Goal: Task Accomplishment & Management: Complete application form

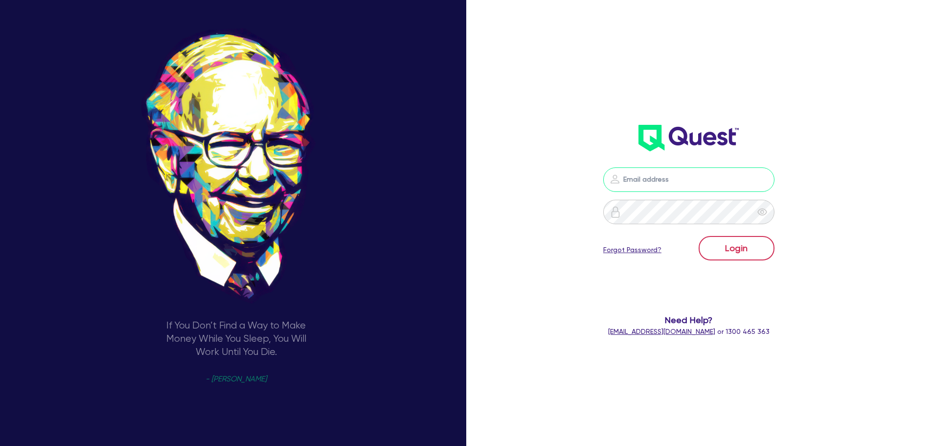
type input "luke.clark@quest.finance"
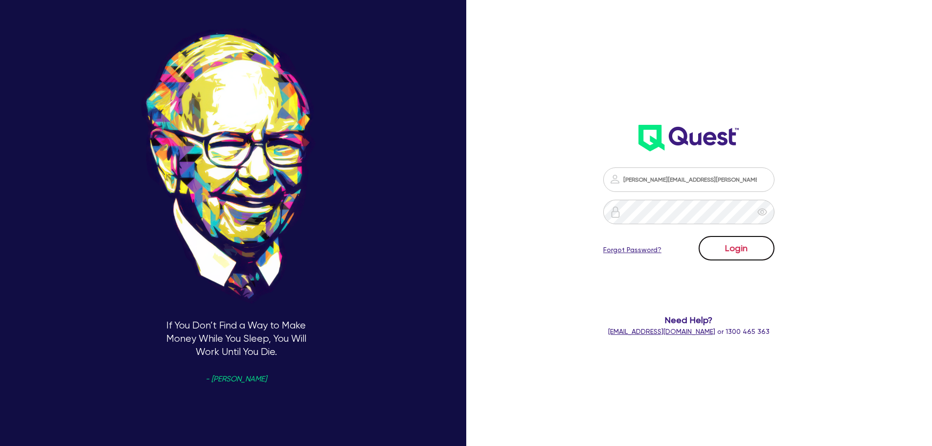
click at [759, 253] on button "Login" at bounding box center [737, 248] width 76 height 24
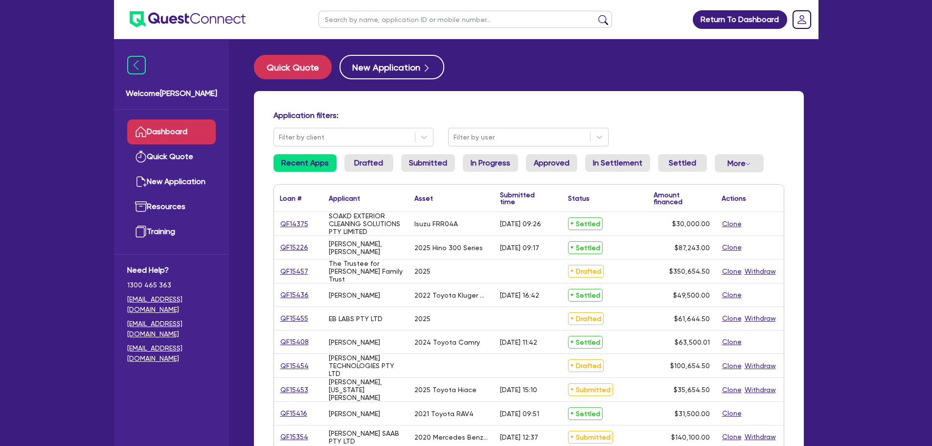
click at [373, 20] on input "text" at bounding box center [466, 19] width 294 height 17
type input "amber"
click at [596, 15] on button "submit" at bounding box center [604, 22] width 16 height 14
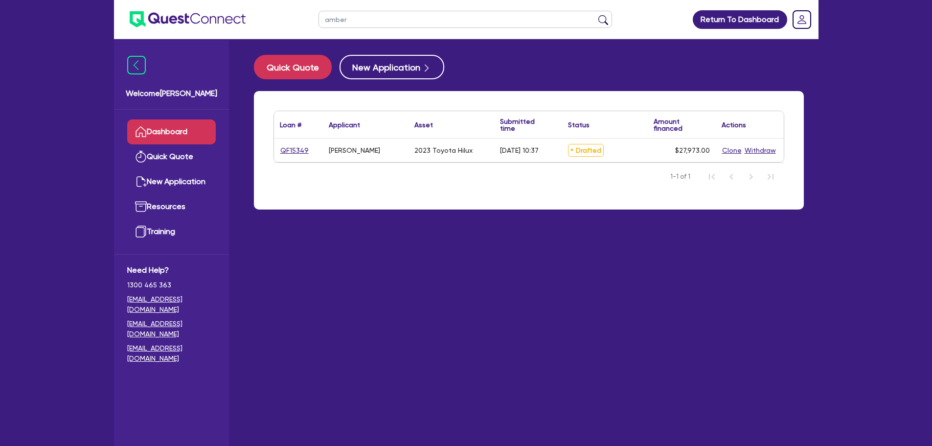
click at [165, 128] on link "Dashboard" at bounding box center [171, 131] width 89 height 25
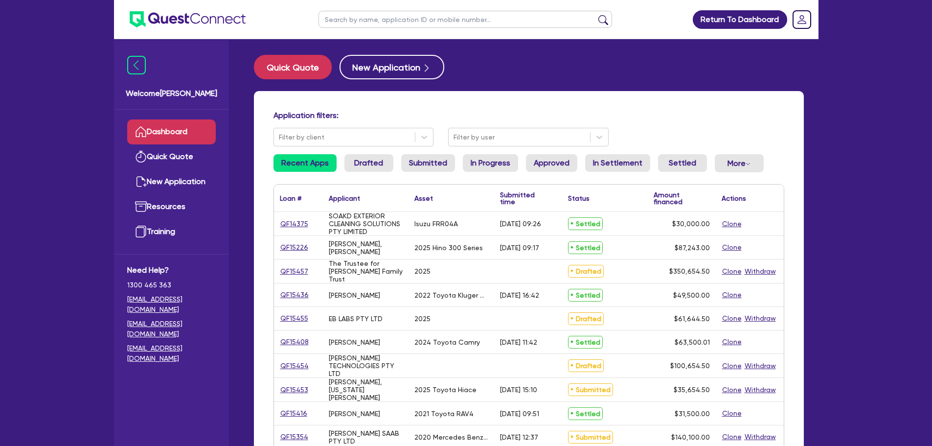
click at [340, 23] on input "text" at bounding box center [466, 19] width 294 height 17
type input "[PERSON_NAME]"
click at [596, 15] on button "submit" at bounding box center [604, 22] width 16 height 14
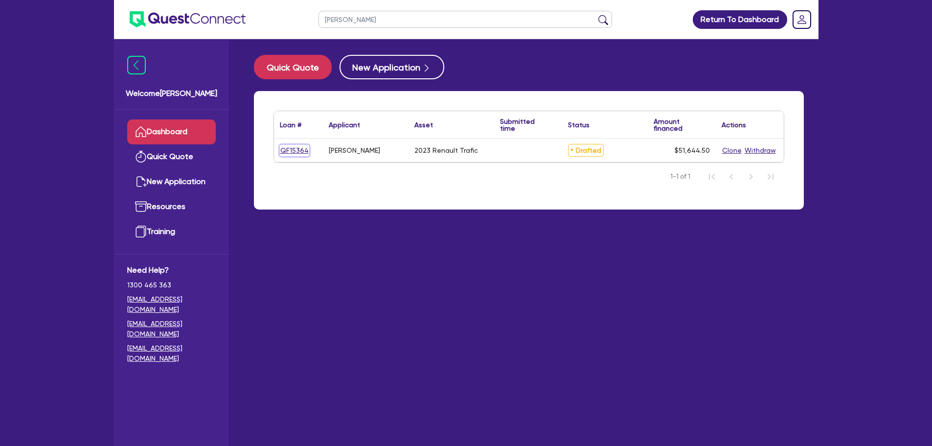
click at [292, 152] on link "QF15364" at bounding box center [294, 150] width 29 height 11
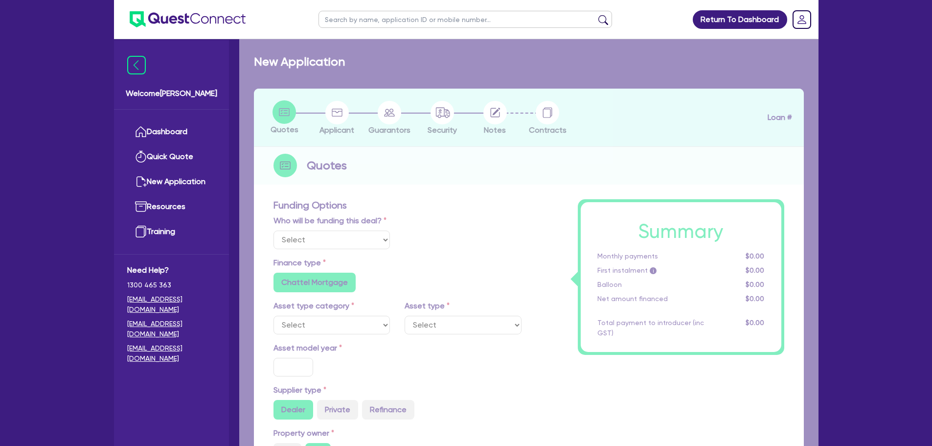
select select "Other"
select select "CARS_AND_LIGHT_TRUCKS"
type input "2023"
radio input "true"
type input "50,000"
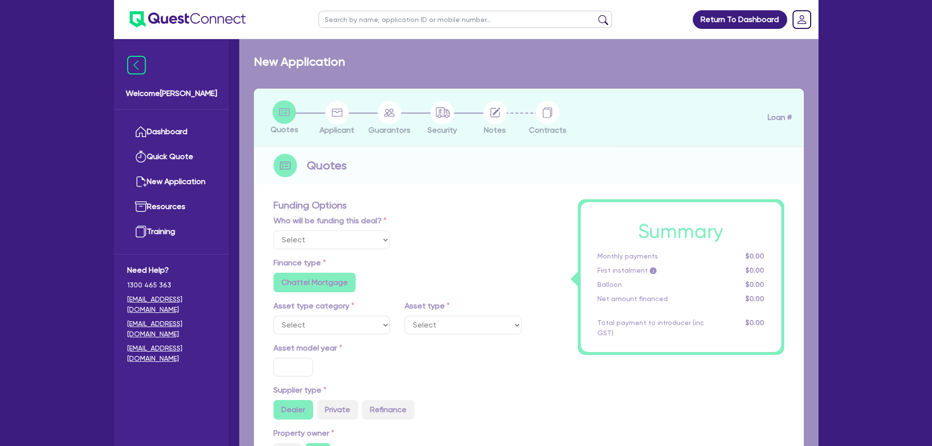
type input "5"
type input "2,582.23"
type input "8.5"
type input "900"
radio input "true"
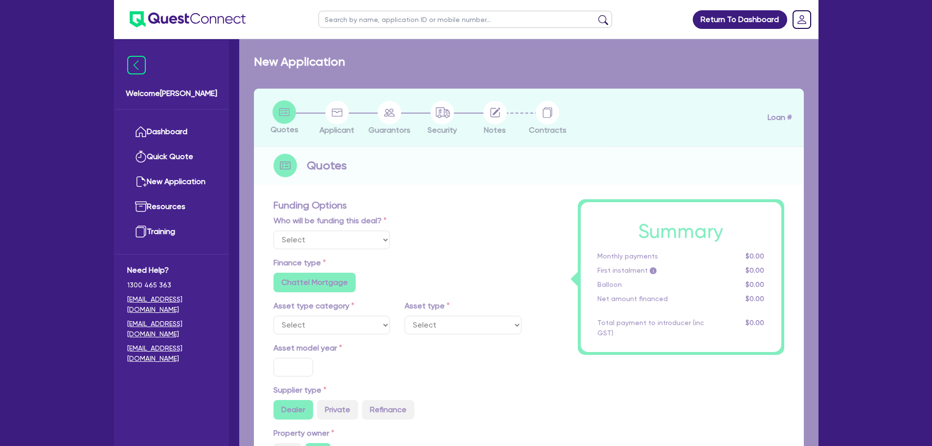
radio input "true"
select select "VANS_AND_UTES"
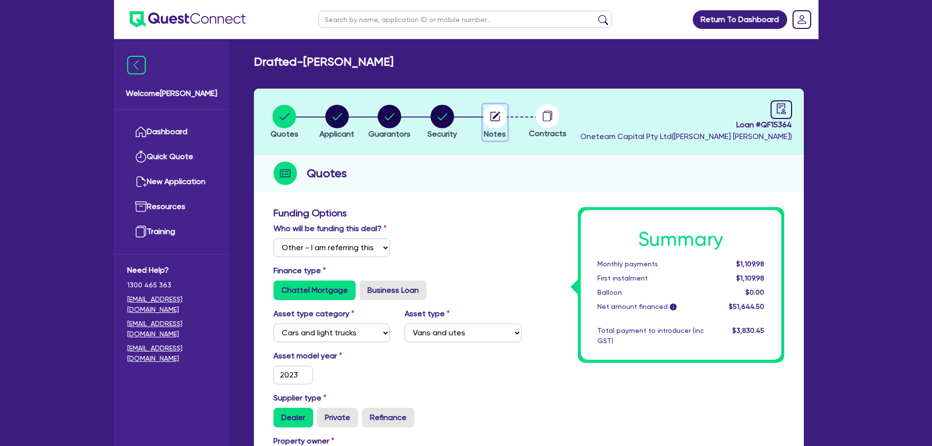
click at [485, 121] on circle "button" at bounding box center [494, 116] width 23 height 23
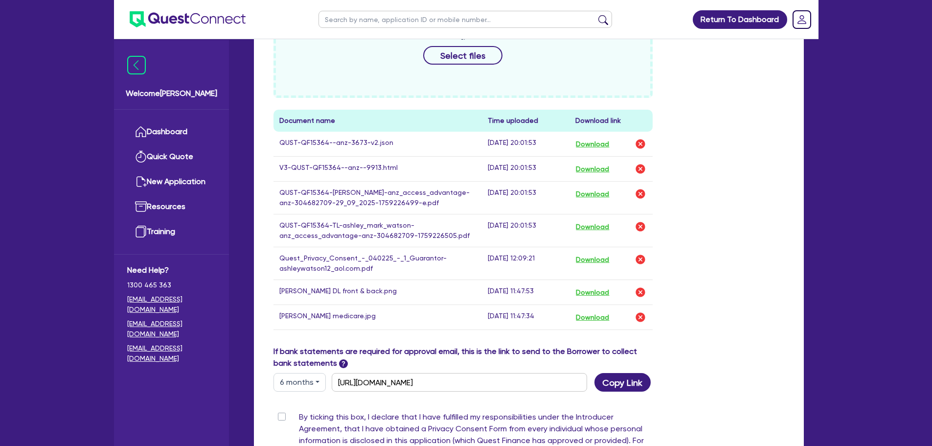
scroll to position [461, 0]
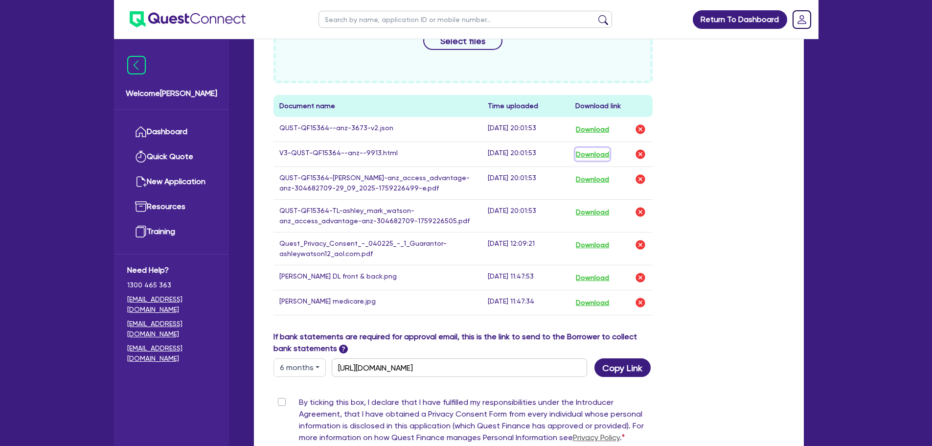
click at [601, 148] on button "Download" at bounding box center [592, 154] width 34 height 13
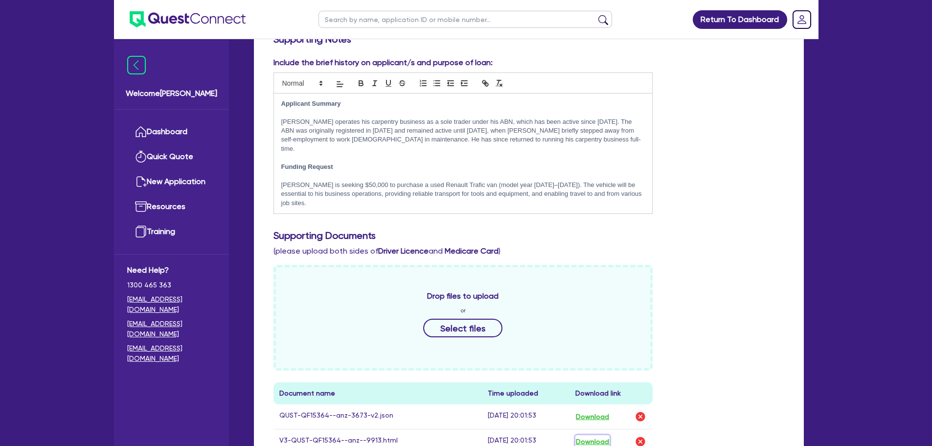
scroll to position [0, 0]
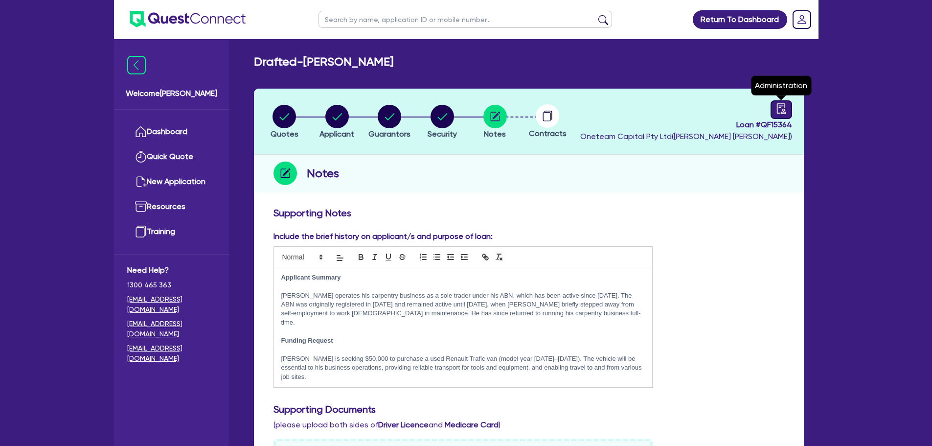
click at [790, 115] on div at bounding box center [782, 109] width 22 height 19
select select "DRAFTED_NEW"
select select "Other"
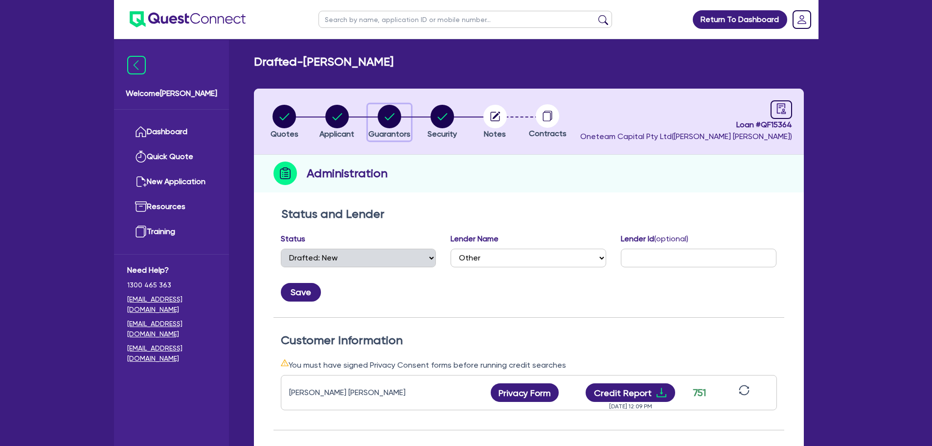
click at [382, 117] on circle "button" at bounding box center [389, 116] width 23 height 23
select select "MR"
select select "WA"
select select "MARRIED"
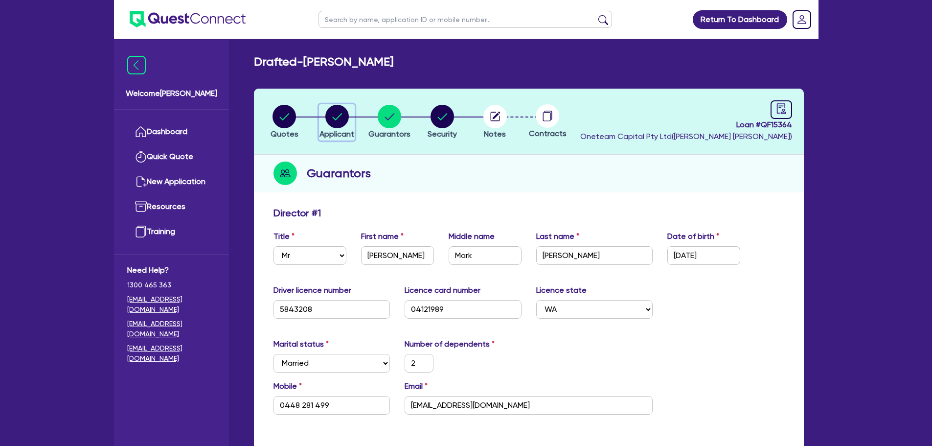
click at [328, 111] on circle "button" at bounding box center [336, 116] width 23 height 23
select select "SOLE_TRADER"
select select "BUILDING_CONSTRUCTION"
select select "TRADES_SERVICES_CONSUMERS"
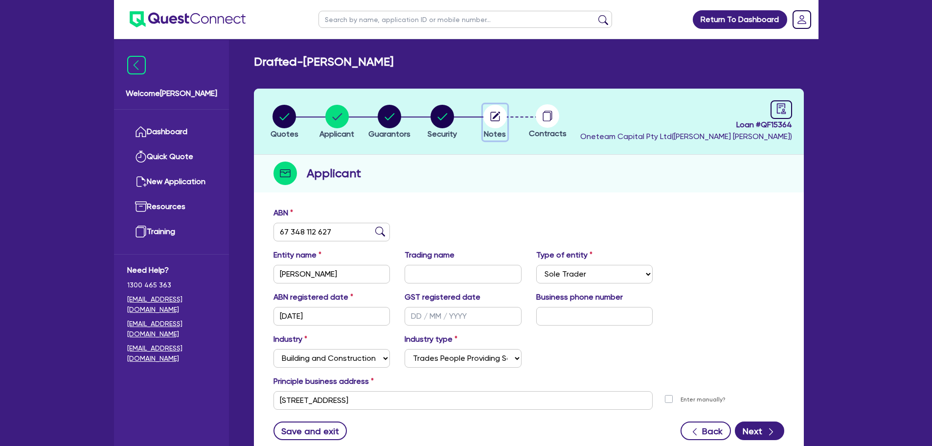
click at [493, 113] on circle "button" at bounding box center [494, 116] width 23 height 23
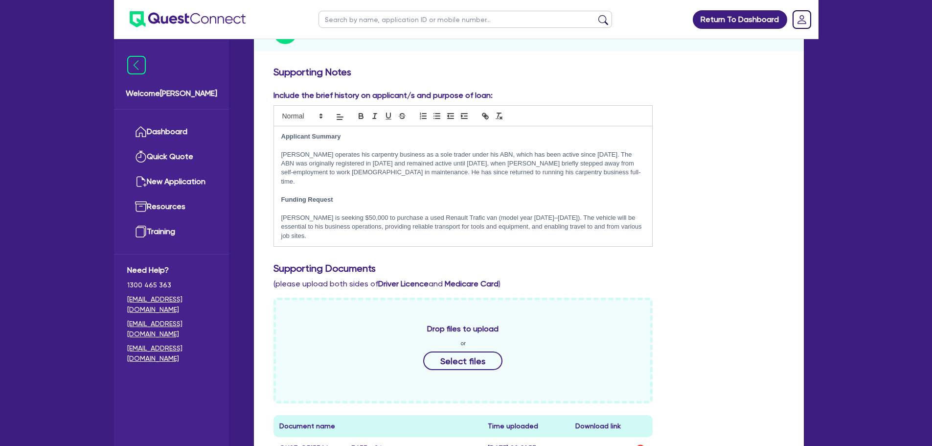
scroll to position [142, 0]
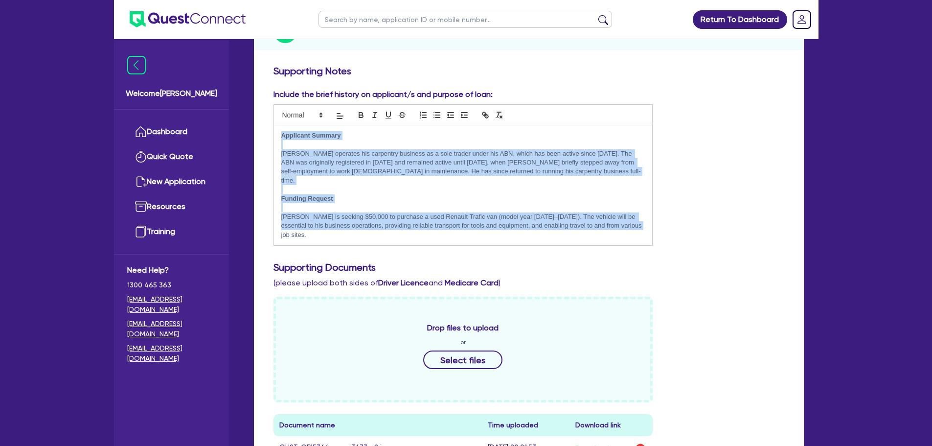
drag, startPoint x: 629, startPoint y: 214, endPoint x: 265, endPoint y: 138, distance: 372.5
click at [265, 138] on div "Supporting Notes Include the brief history on applicant/s and purpose of loan: …" at bounding box center [529, 444] width 550 height 768
click at [295, 134] on strong "Applicant Summary" at bounding box center [311, 135] width 60 height 7
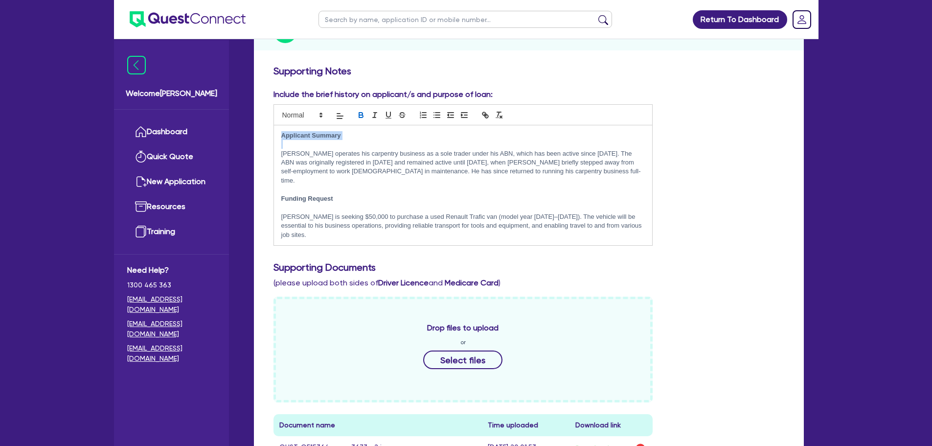
drag, startPoint x: 281, startPoint y: 134, endPoint x: 335, endPoint y: 152, distance: 56.9
click at [335, 152] on div "Applicant Summary [PERSON_NAME] operates his carpentry business as a sole trade…" at bounding box center [463, 185] width 379 height 120
click at [355, 171] on p "[PERSON_NAME] operates his carpentry business as a sole trader under his ABN, w…" at bounding box center [463, 167] width 364 height 36
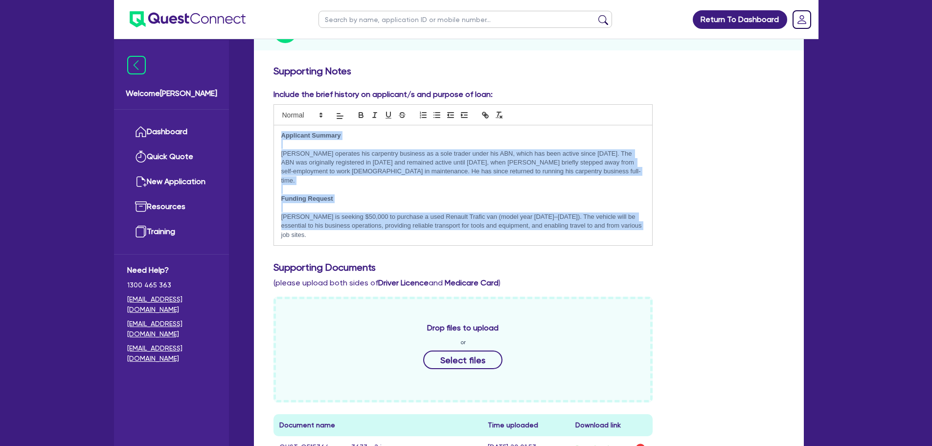
drag, startPoint x: 279, startPoint y: 135, endPoint x: 638, endPoint y: 223, distance: 369.5
click at [638, 223] on div "Applicant Summary [PERSON_NAME] operates his carpentry business as a sole trade…" at bounding box center [463, 185] width 379 height 120
drag, startPoint x: 638, startPoint y: 223, endPoint x: 302, endPoint y: 151, distance: 343.4
click at [302, 151] on div "Applicant Summary [PERSON_NAME] operates his carpentry business as a sole trade…" at bounding box center [463, 185] width 379 height 120
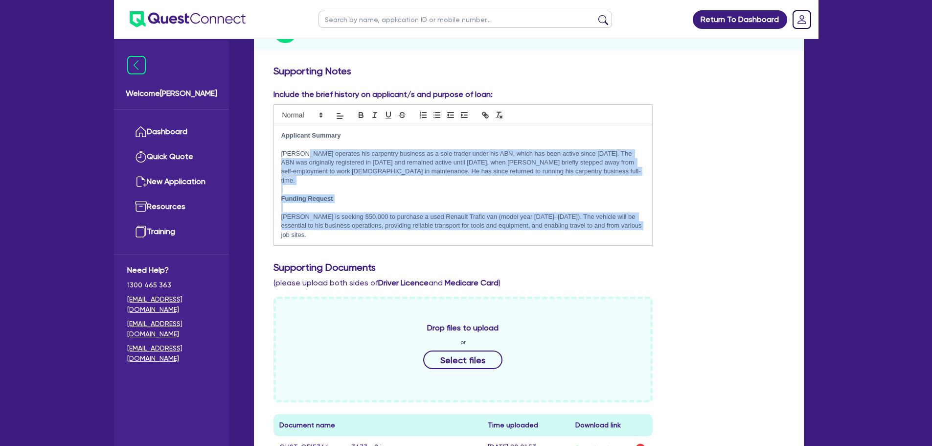
click at [437, 151] on p "[PERSON_NAME] operates his carpentry business as a sole trader under his ABN, w…" at bounding box center [463, 167] width 364 height 36
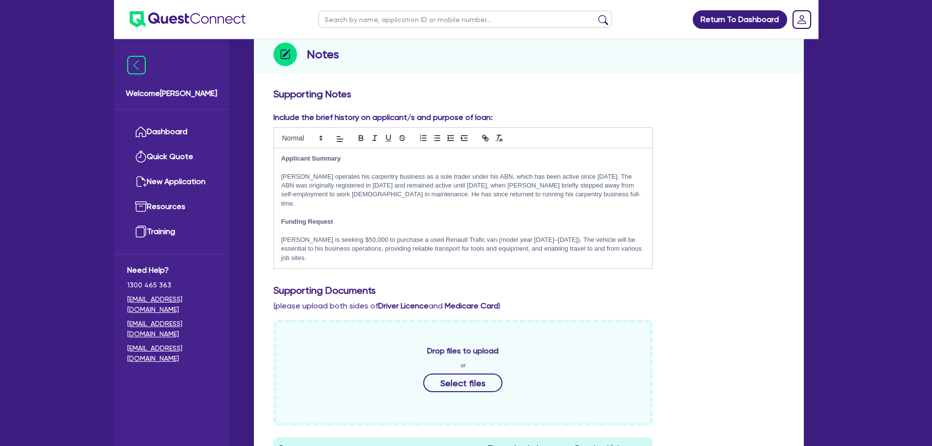
scroll to position [0, 0]
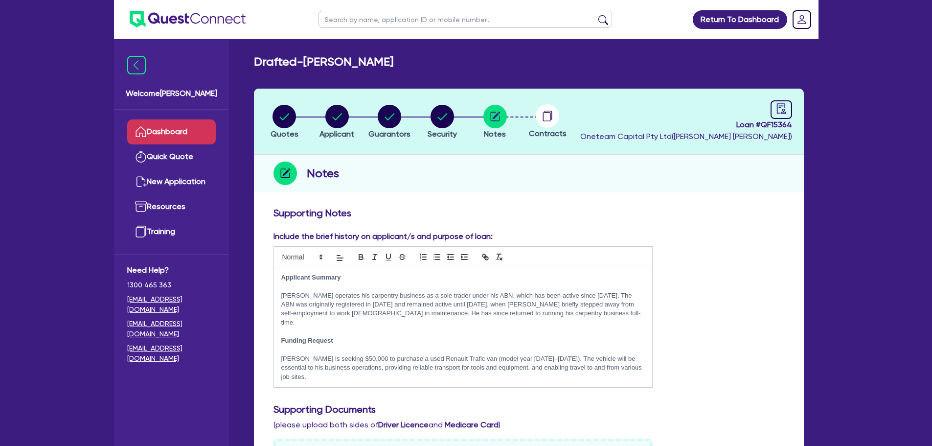
click at [185, 128] on link "Dashboard" at bounding box center [171, 131] width 89 height 25
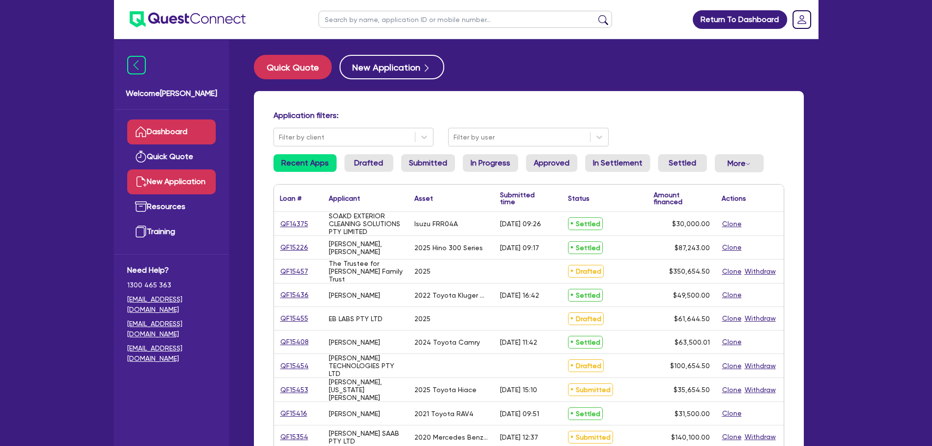
click at [189, 182] on link "New Application" at bounding box center [171, 181] width 89 height 25
select select "Other"
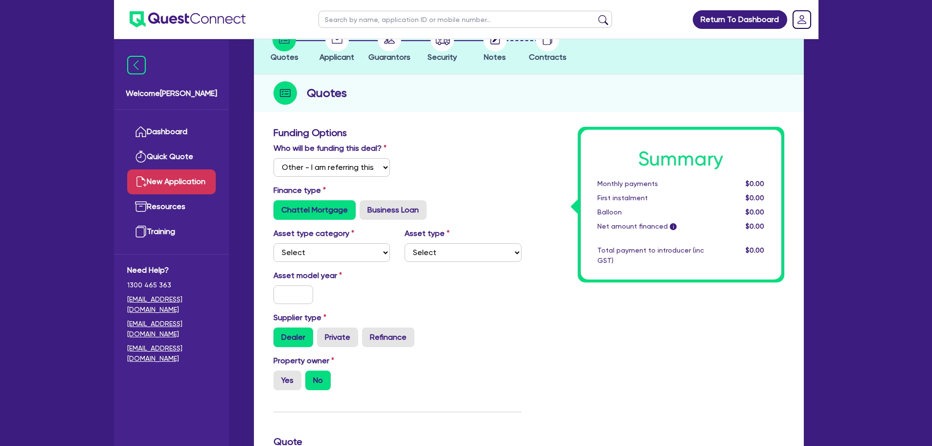
scroll to position [73, 0]
click at [347, 168] on select "Select I will fund 100% I will co-fund with Quest I want Quest to fund 100% Oth…" at bounding box center [332, 167] width 117 height 19
click at [274, 158] on select "Select I will fund 100% I will co-fund with Quest I want Quest to fund 100% Oth…" at bounding box center [332, 167] width 117 height 19
click at [313, 248] on select "Select Cars and light trucks Primary assets Secondary assets Tertiary assets" at bounding box center [332, 252] width 117 height 19
select select "PRIMARY_ASSETS"
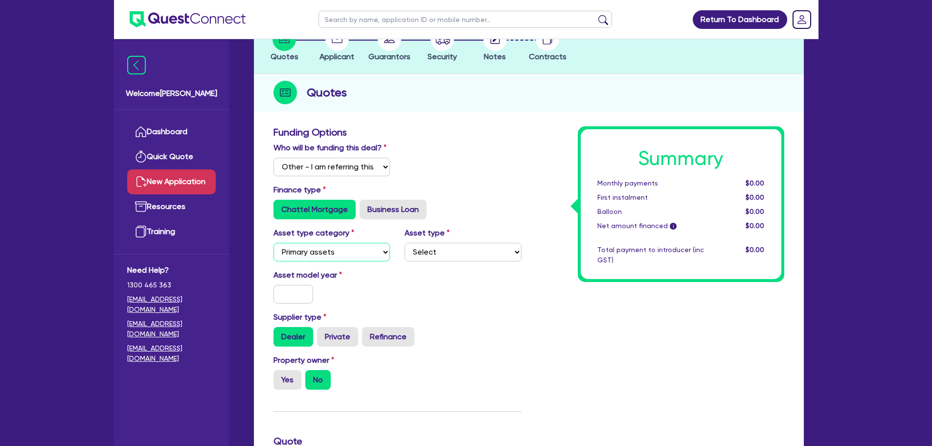
click at [274, 243] on select "Select Cars and light trucks Primary assets Secondary assets Tertiary assets" at bounding box center [332, 252] width 117 height 19
click at [402, 255] on div "Asset type Select Heavy trucks over 4.5 tonne Trailers Bus and coaches Yellow g…" at bounding box center [463, 244] width 132 height 34
click at [419, 253] on select "Select Heavy trucks over 4.5 tonne Trailers Bus and coaches Yellow goods and ex…" at bounding box center [463, 252] width 117 height 19
select select "HEAVY_TRUCKS"
click at [405, 243] on select "Select Heavy trucks over 4.5 tonne Trailers Bus and coaches Yellow goods and ex…" at bounding box center [463, 252] width 117 height 19
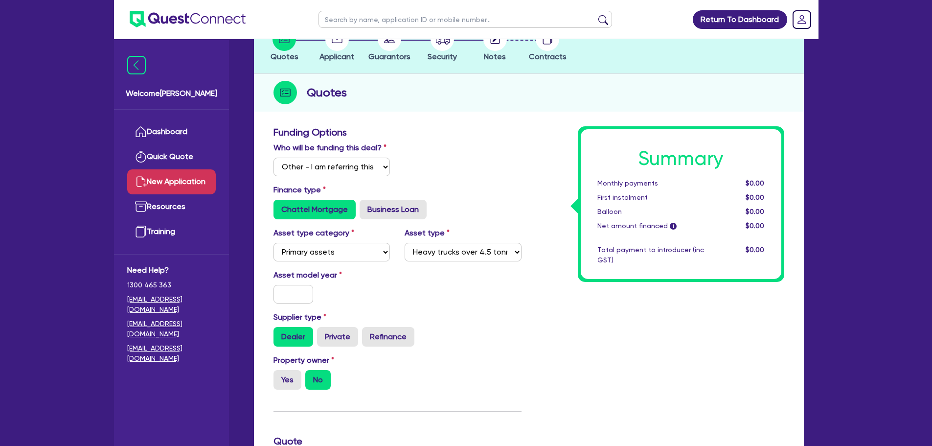
click at [441, 302] on div "Asset model year" at bounding box center [397, 290] width 263 height 42
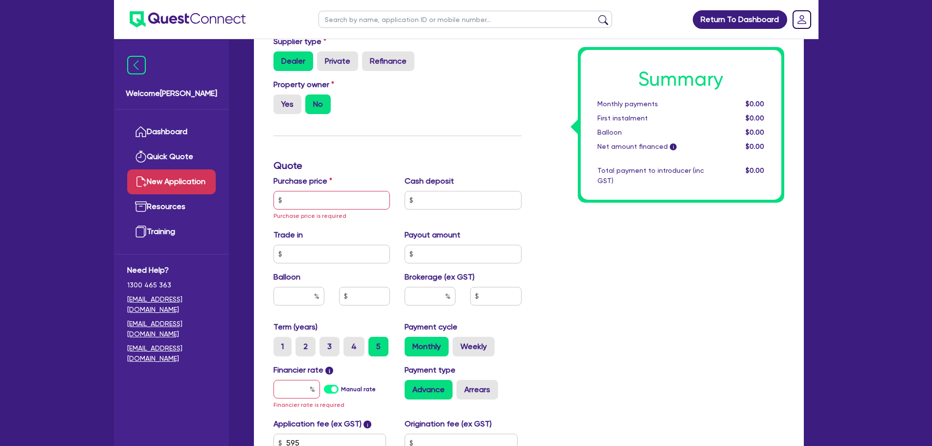
scroll to position [349, 0]
click at [308, 207] on input "text" at bounding box center [332, 199] width 117 height 19
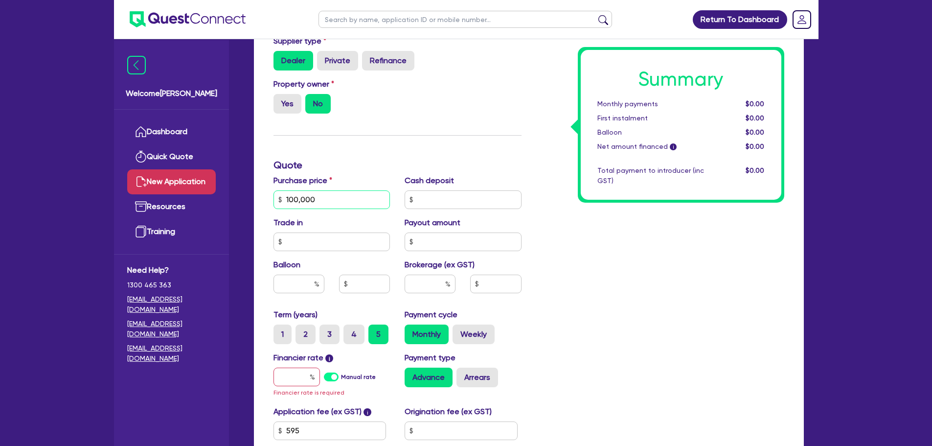
type input "100,000"
click at [362, 162] on h3 "Quote" at bounding box center [398, 165] width 248 height 12
click at [288, 374] on input "text" at bounding box center [297, 376] width 46 height 19
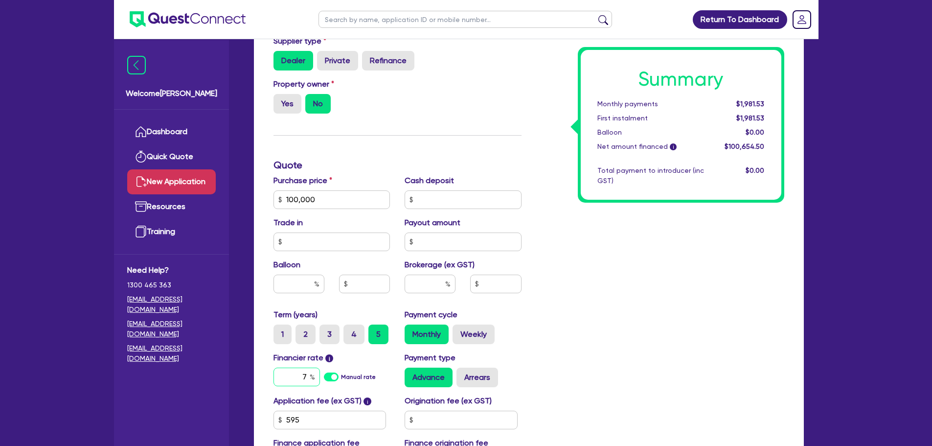
type input "7"
click at [612, 343] on div "Summary Monthly payments $1,981.53 First instalment $1,981.53 Balloon $0.00 Net…" at bounding box center [660, 165] width 263 height 630
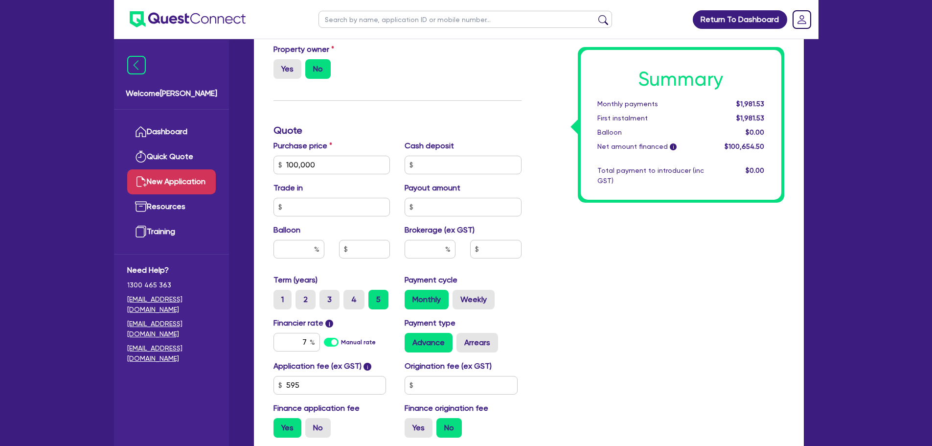
scroll to position [388, 0]
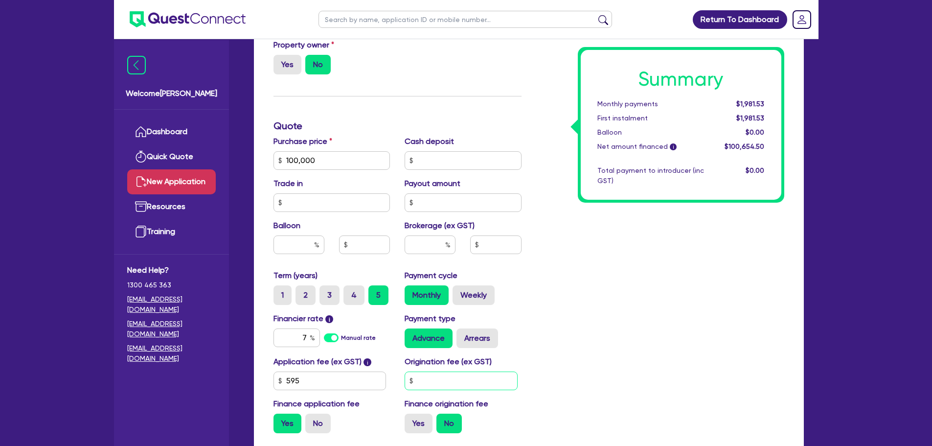
click at [436, 373] on input "text" at bounding box center [461, 380] width 113 height 19
type input "8"
type input "900"
click at [493, 365] on div "Origination fee (ex GST) 900" at bounding box center [463, 373] width 132 height 34
click at [413, 408] on label "Finance origination fee" at bounding box center [447, 404] width 84 height 12
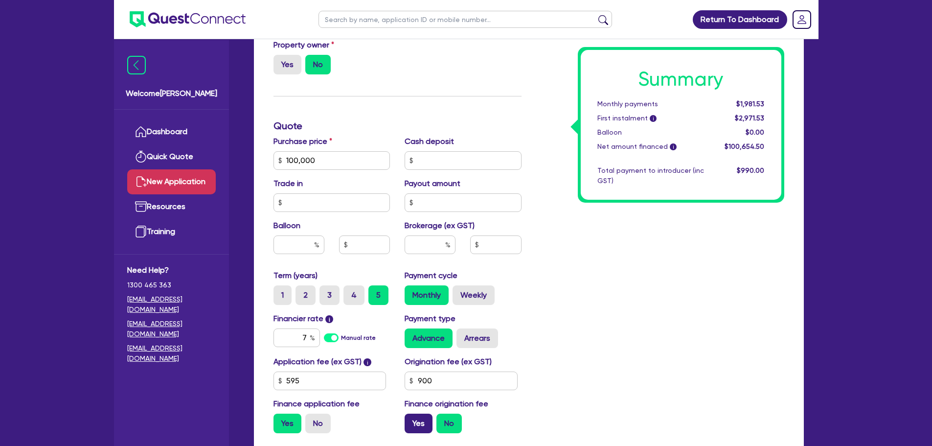
click at [413, 418] on label "Yes" at bounding box center [419, 423] width 28 height 20
click at [411, 418] on input "Yes" at bounding box center [408, 416] width 6 height 6
radio input "true"
click at [430, 233] on div "Brokerage (ex GST)" at bounding box center [463, 241] width 132 height 42
click at [430, 237] on input "text" at bounding box center [430, 244] width 51 height 19
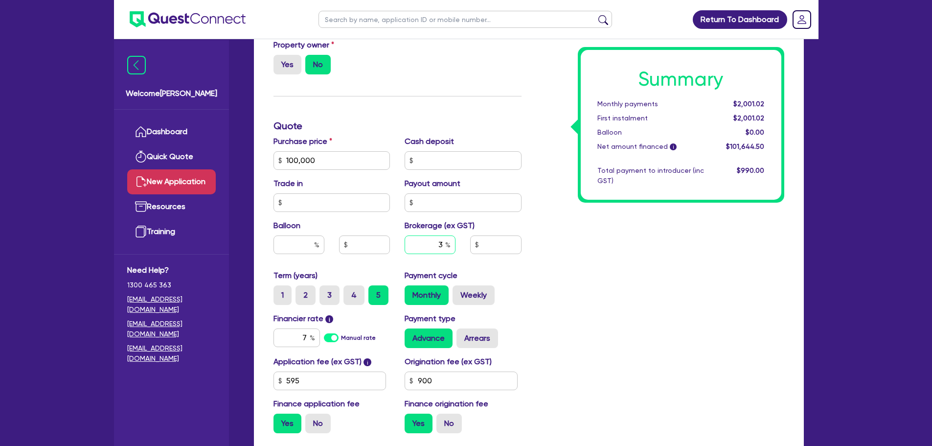
type input "3"
click at [651, 289] on div "Summary Monthly payments $2,001.02 First instalment $2,001.02 Balloon $0.00 Net…" at bounding box center [660, 126] width 263 height 630
type input "3,049.34"
click at [573, 265] on div "Summary Monthly payments $2,067.05 First instalment $2,067.05 Balloon $0.00 Net…" at bounding box center [660, 126] width 263 height 630
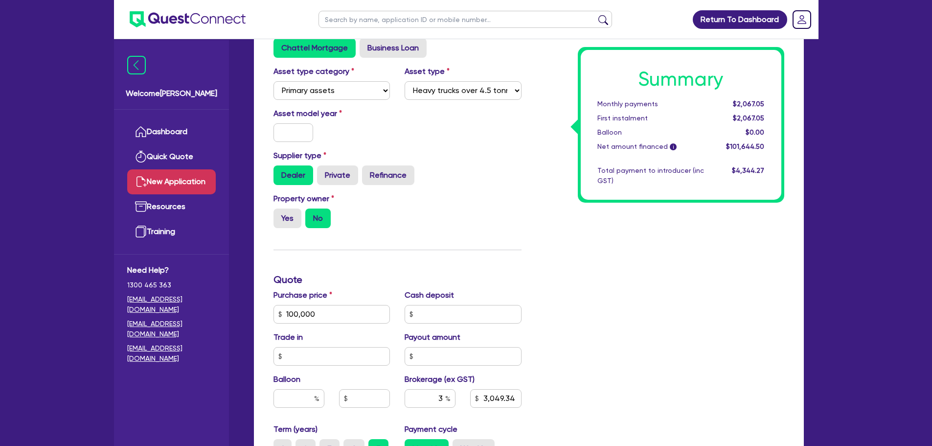
scroll to position [236, 0]
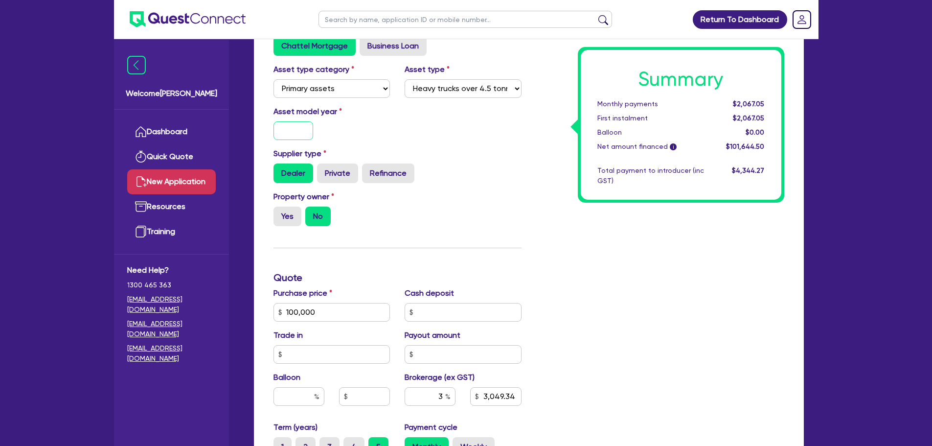
click at [290, 130] on input "text" at bounding box center [294, 130] width 40 height 19
type input "2"
type input "3,049.34"
type input "20"
type input "3,049.34"
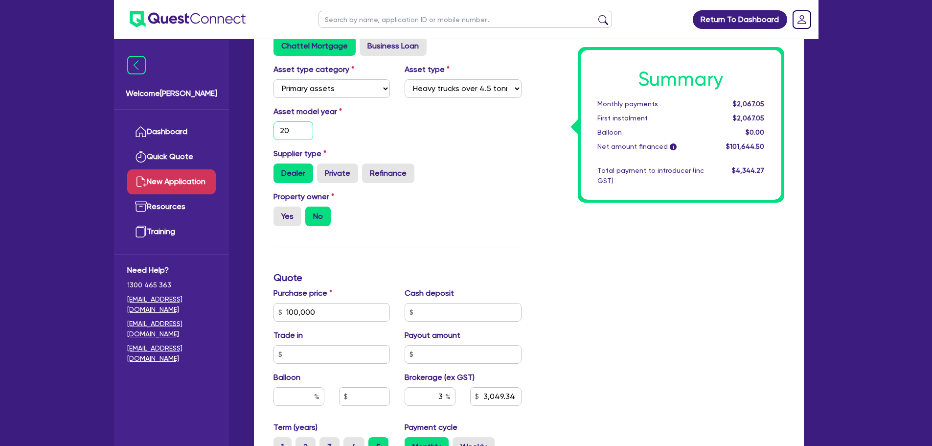
type input "202"
type input "3,049.34"
type input "2024"
type input "3,049.34"
type input "2024"
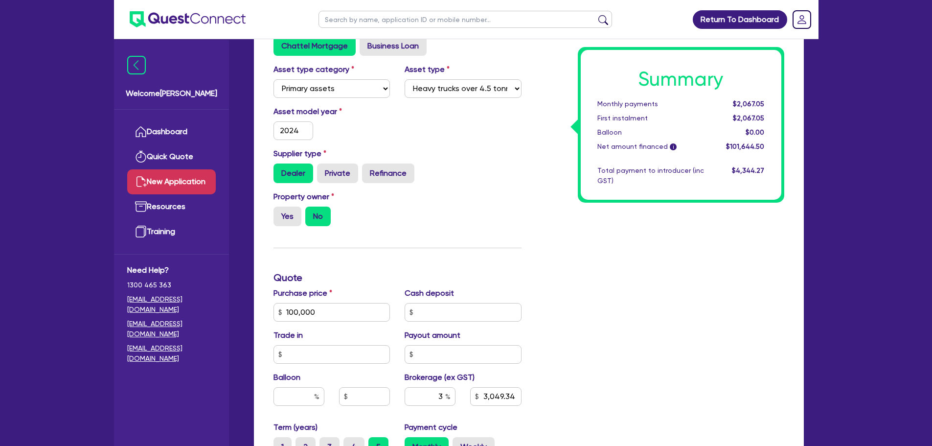
click at [361, 141] on div "Asset model year 2024" at bounding box center [397, 127] width 263 height 42
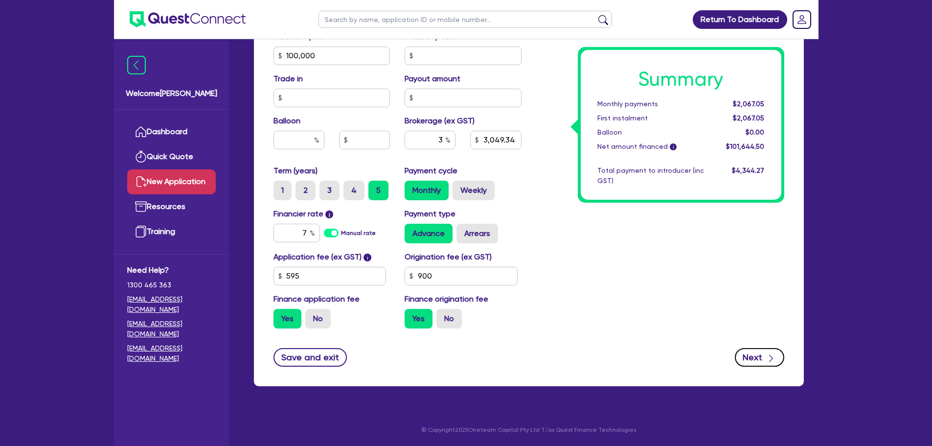
click at [745, 354] on button "Next" at bounding box center [759, 357] width 49 height 19
type input "3,049.34"
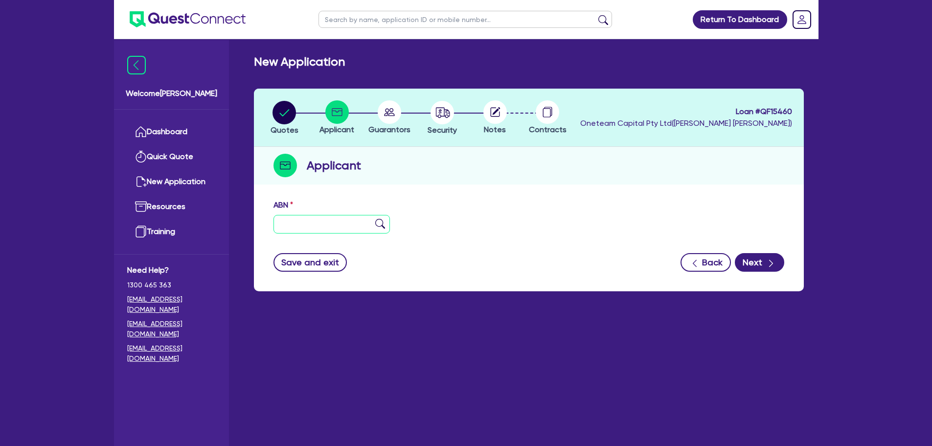
click at [313, 226] on input "text" at bounding box center [332, 224] width 117 height 19
paste input "67 616 938 651"
type input "67 616 938 651"
click at [377, 227] on img at bounding box center [380, 224] width 10 height 10
type input "ALL CIVIL WORKS GROUP PTY LTD"
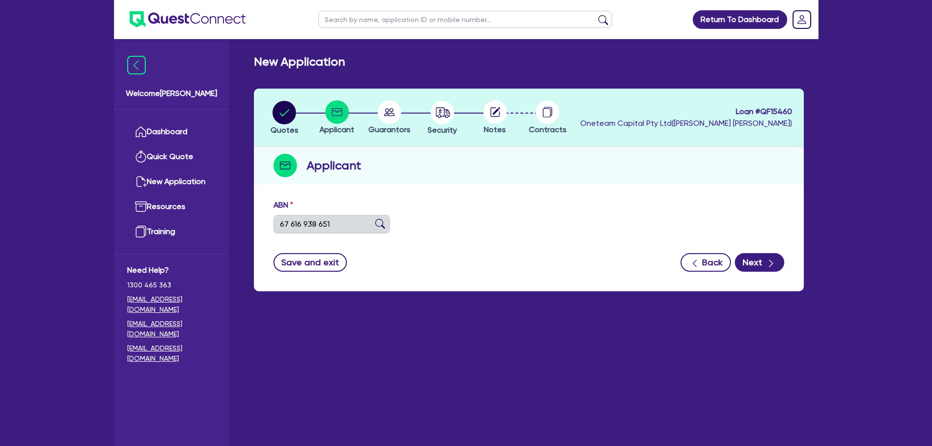
select select "COMPANY"
type input "24/01/2017"
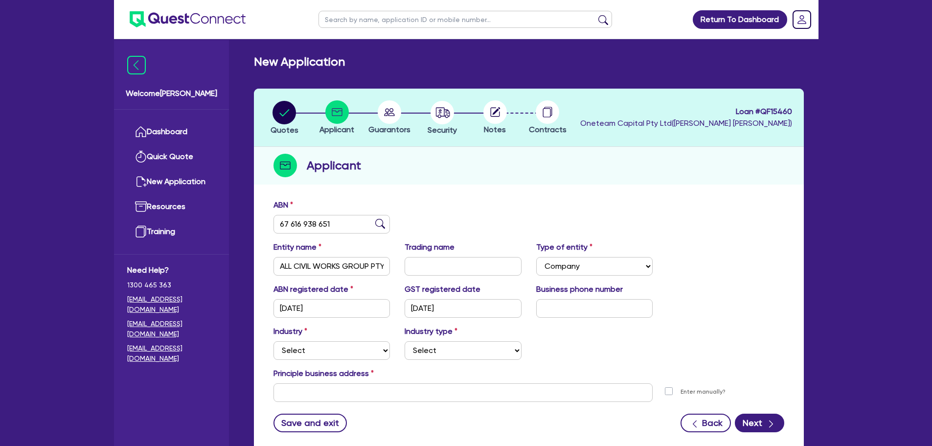
scroll to position [66, 0]
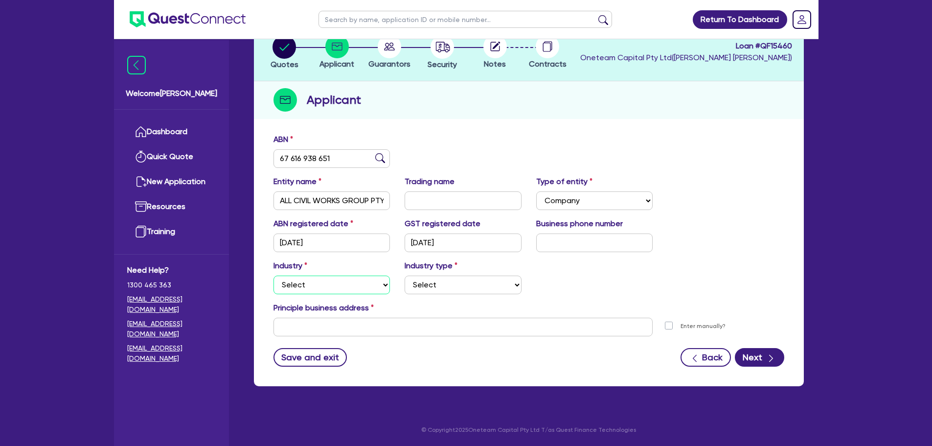
click at [318, 283] on select "Select Accomodation & Food Services Administrative & Support Services Agricultu…" at bounding box center [332, 284] width 117 height 19
select select "BUILDING_CONSTRUCTION"
click at [274, 275] on select "Select Accomodation & Food Services Administrative & Support Services Agricultu…" at bounding box center [332, 284] width 117 height 19
click at [425, 283] on select "Select Trades People Providing Services Direct to Consumers Trades People Provi…" at bounding box center [463, 284] width 117 height 19
select select "TRADES_SERVICES_CONSUMERS"
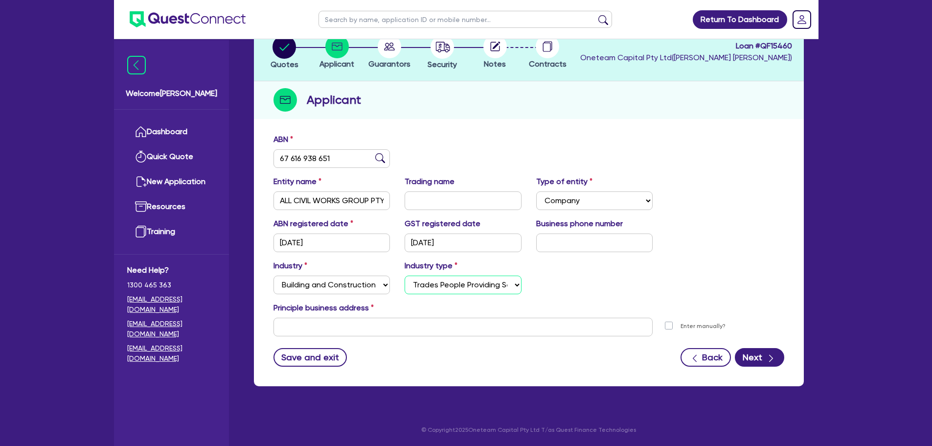
click at [405, 275] on select "Select Trades People Providing Services Direct to Consumers Trades People Provi…" at bounding box center [463, 284] width 117 height 19
click at [588, 286] on div "Industry Select Accomodation & Food Services Administrative & Support Services …" at bounding box center [529, 281] width 526 height 42
click at [320, 332] on input "text" at bounding box center [464, 327] width 380 height 19
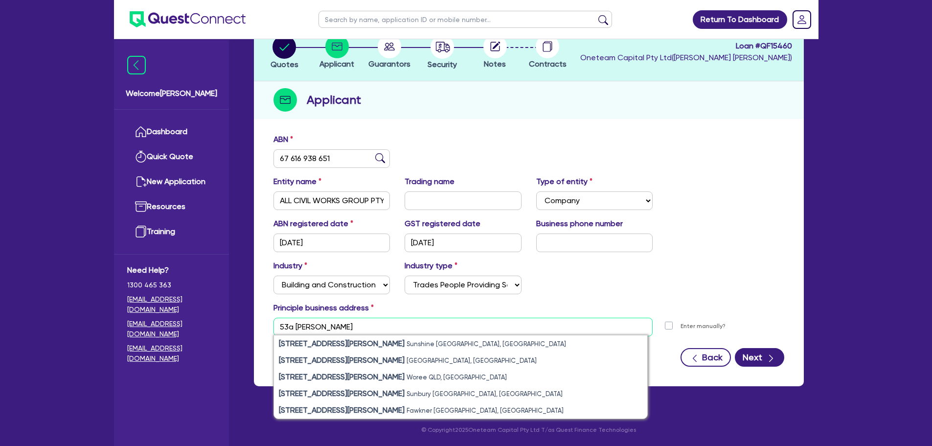
type input "53a anderson ro"
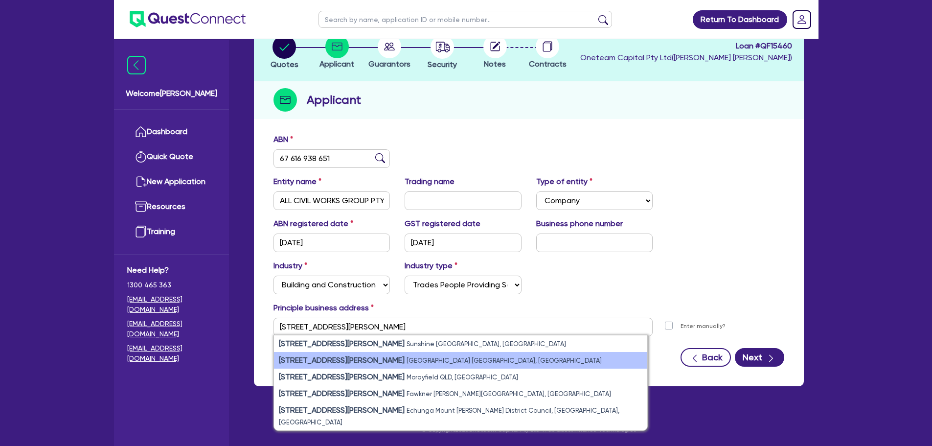
click at [340, 353] on li "53a Anderson Road Mortdale NSW, Australia" at bounding box center [460, 360] width 373 height 17
type input "53 Anderson Rd Mortdale NSW 2223"
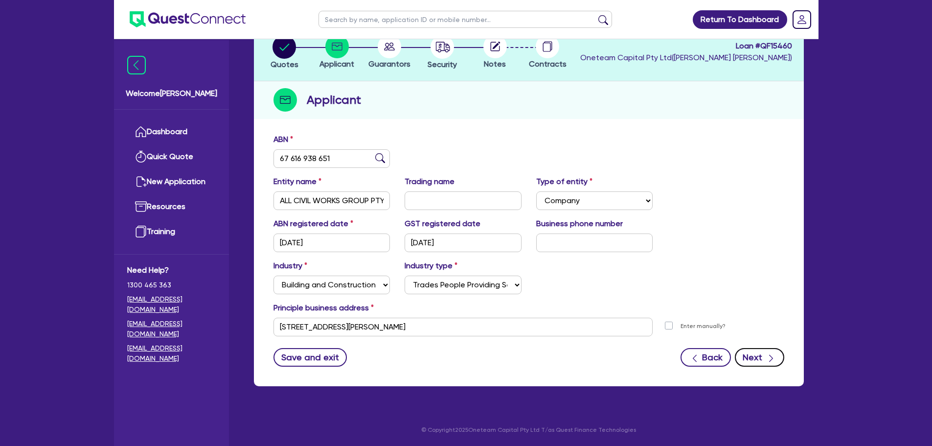
click at [761, 362] on button "Next" at bounding box center [759, 357] width 49 height 19
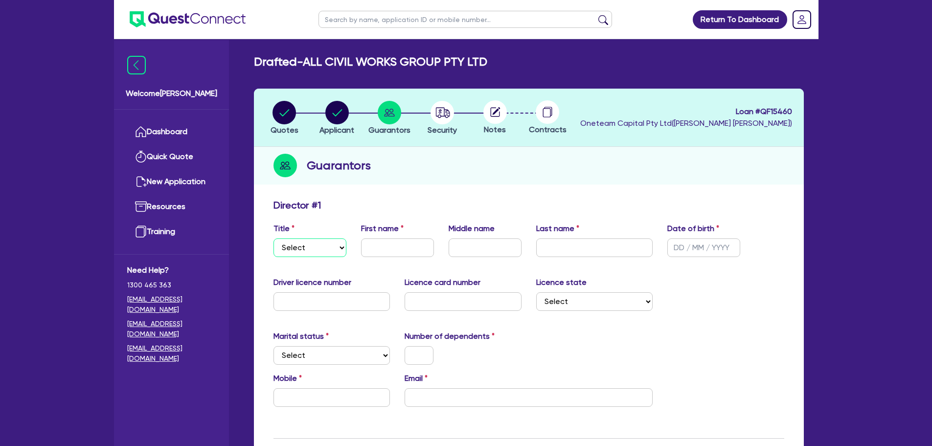
click at [306, 254] on select "Select Mr Mrs Ms Miss Dr" at bounding box center [310, 247] width 73 height 19
click at [329, 209] on div "Director # 1" at bounding box center [529, 207] width 526 height 16
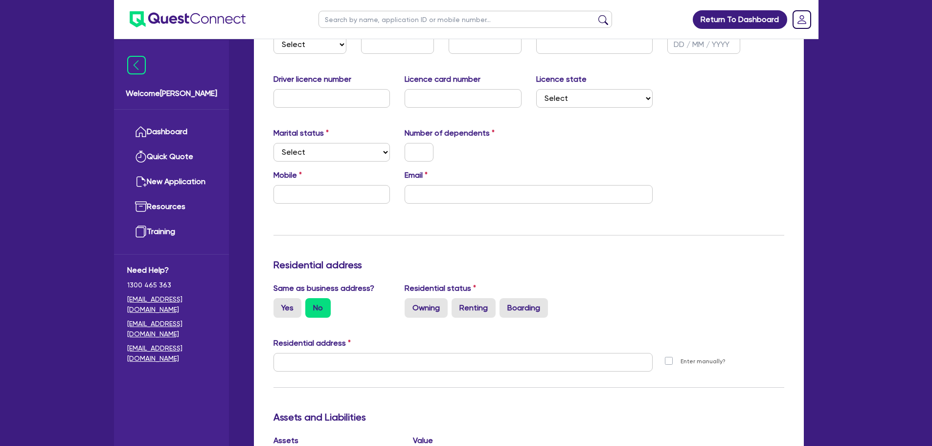
scroll to position [202, 0]
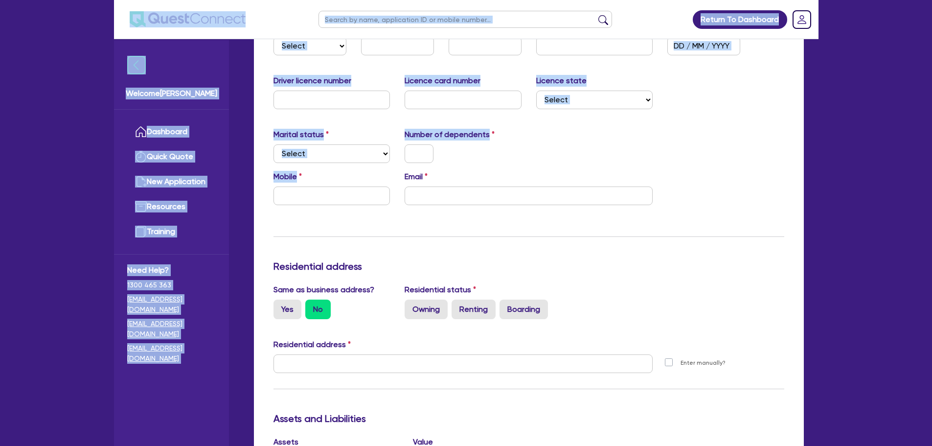
drag, startPoint x: 329, startPoint y: 209, endPoint x: 270, endPoint y: 38, distance: 180.9
click at [270, 38] on div "Return To Dashboard Edit Profile Logout Welcome Luke Dashboard Quick Quote New …" at bounding box center [466, 365] width 719 height 1134
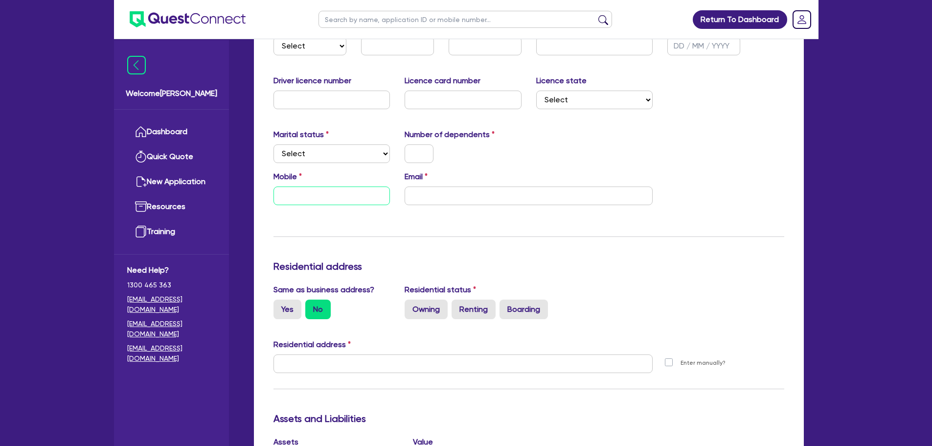
click at [305, 191] on input "text" at bounding box center [332, 195] width 117 height 19
paste input "4044 888 84"
click at [348, 282] on div "Update residential status for Director #1 Boarding is only acceptable when the …" at bounding box center [529, 360] width 511 height 724
click at [381, 255] on div "Update residential status for Director #1 Boarding is only acceptable when the …" at bounding box center [529, 360] width 511 height 724
click at [278, 201] on input "4044 888 84" at bounding box center [332, 195] width 117 height 19
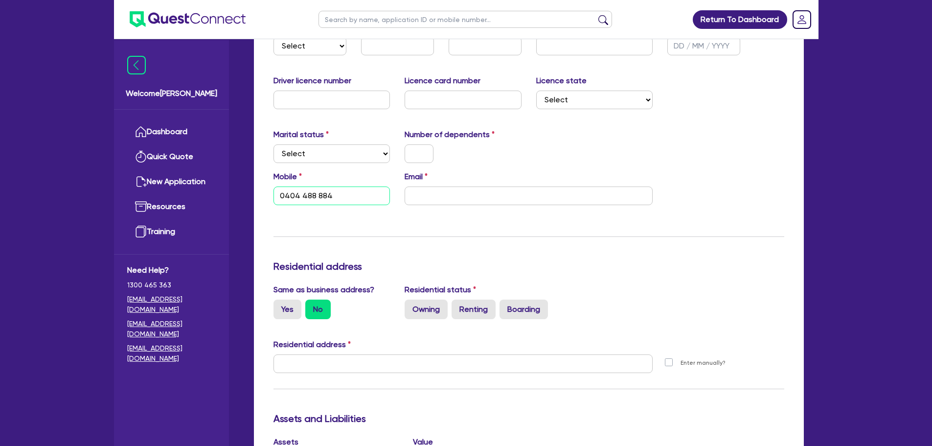
click at [278, 201] on input "0404 488 884" at bounding box center [332, 195] width 117 height 19
type input "0404 488 884"
click at [321, 242] on div "Update residential status for Director #1 Boarding is only acceptable when the …" at bounding box center [529, 360] width 511 height 724
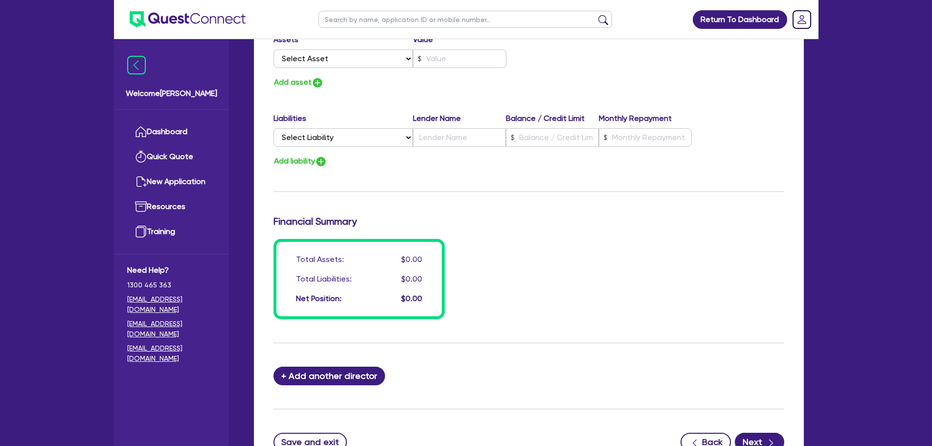
scroll to position [688, 0]
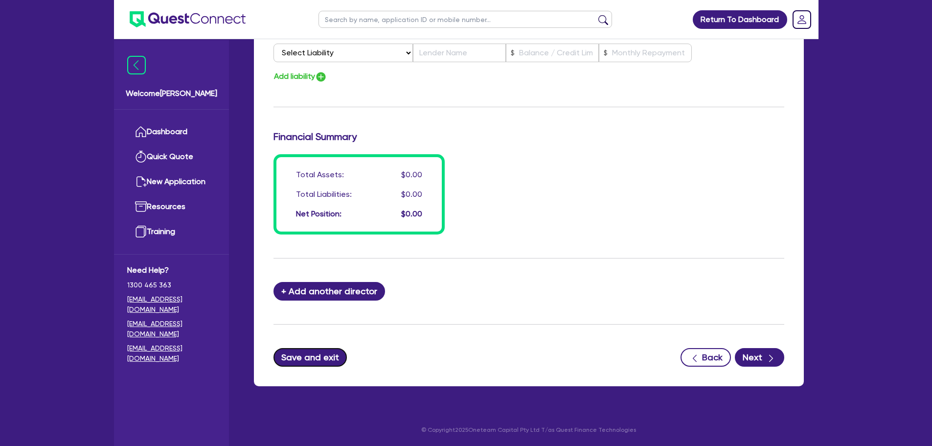
click at [308, 359] on button "Save and exit" at bounding box center [311, 357] width 74 height 19
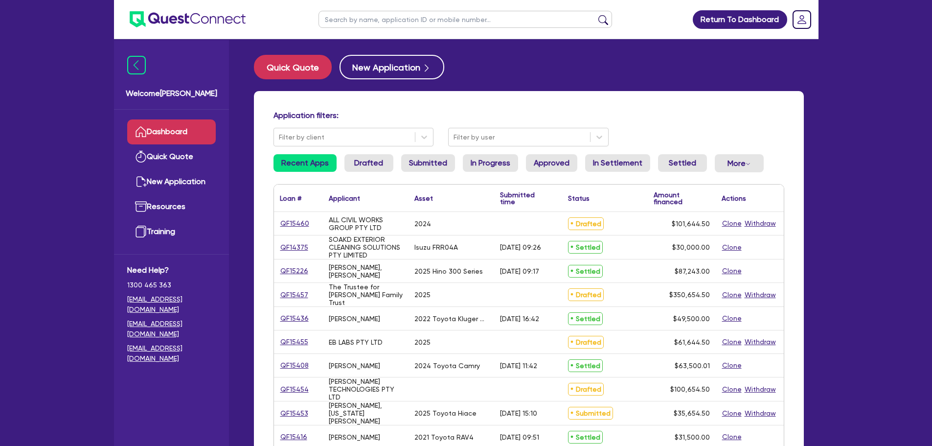
click at [347, 22] on input "text" at bounding box center [466, 19] width 294 height 17
type input "all civil"
click at [596, 15] on button "submit" at bounding box center [604, 22] width 16 height 14
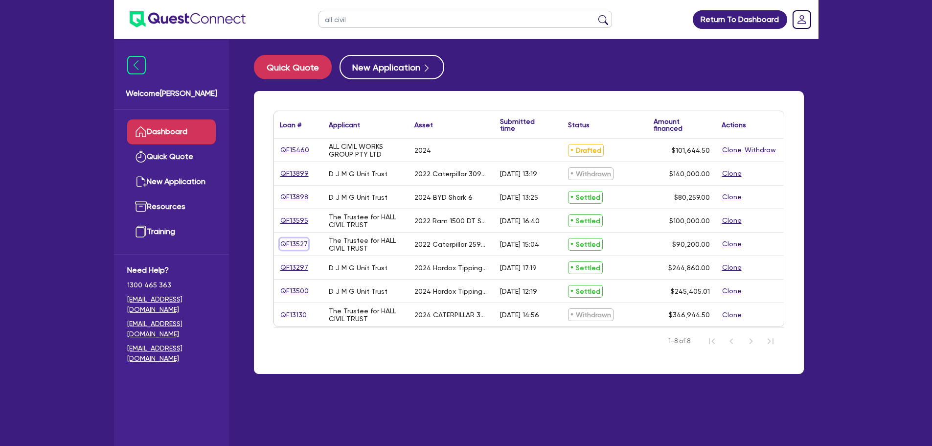
click at [295, 245] on link "QF13527" at bounding box center [294, 243] width 28 height 11
select select "Other"
select select "PRIMARY_ASSETS"
select select "HEAVY_TRUCKS"
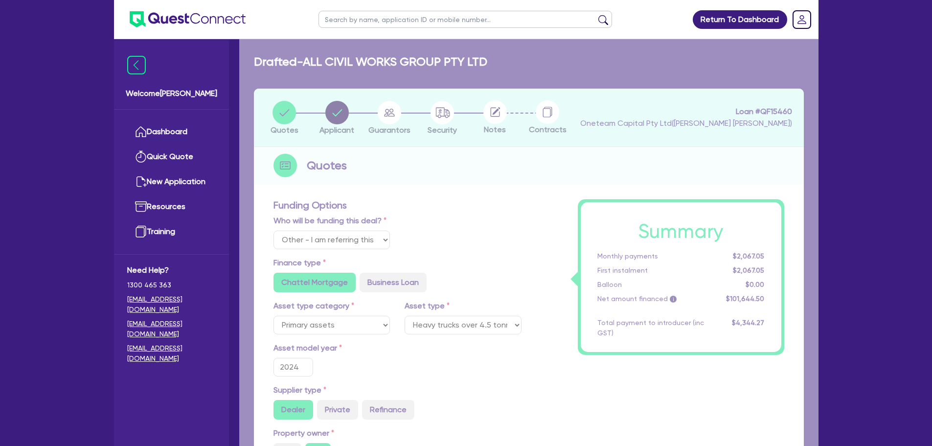
select select "CARS_AND_LIGHT_TRUCKS"
select select "PASSENGER_VEHICLES"
type input "2022"
type input "90,200"
type input "2,706"
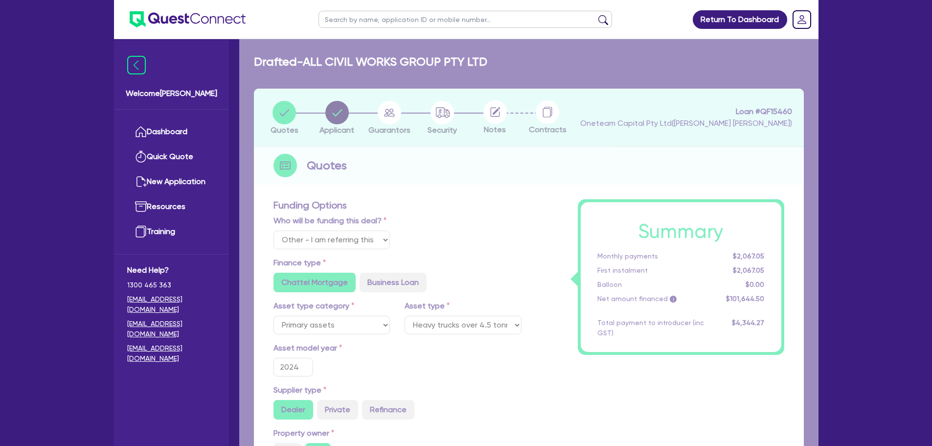
radio input "true"
type input "8.95"
radio input "false"
radio input "true"
radio input "false"
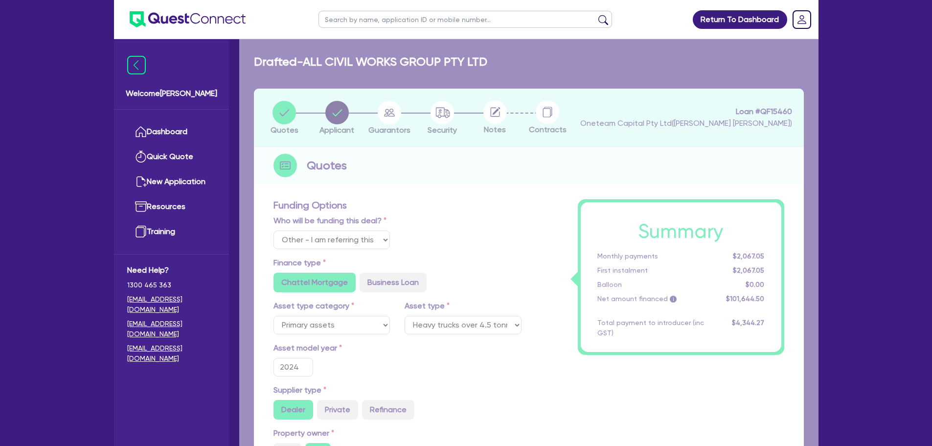
radio input "true"
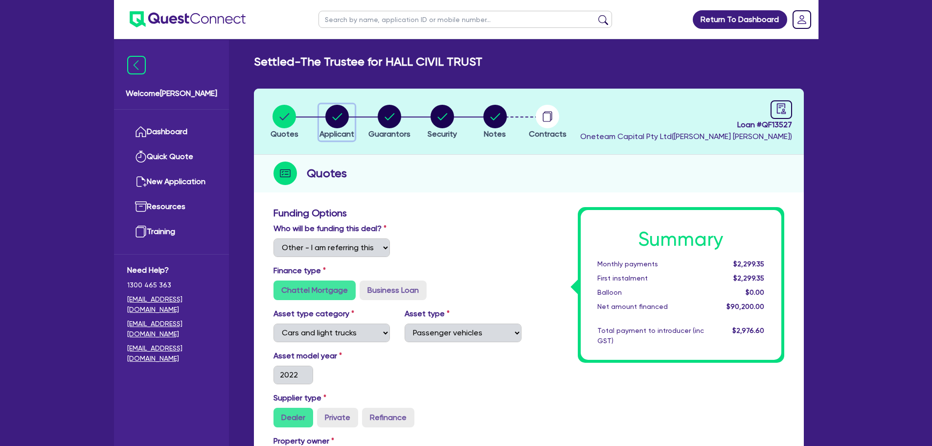
click at [346, 121] on circle "button" at bounding box center [336, 116] width 23 height 23
select select "TRUST"
select select "COMPANY"
select select "BUILDING_CONSTRUCTION"
select select "BUSINESSES_INFRASTRUCTURE_PROJECT"
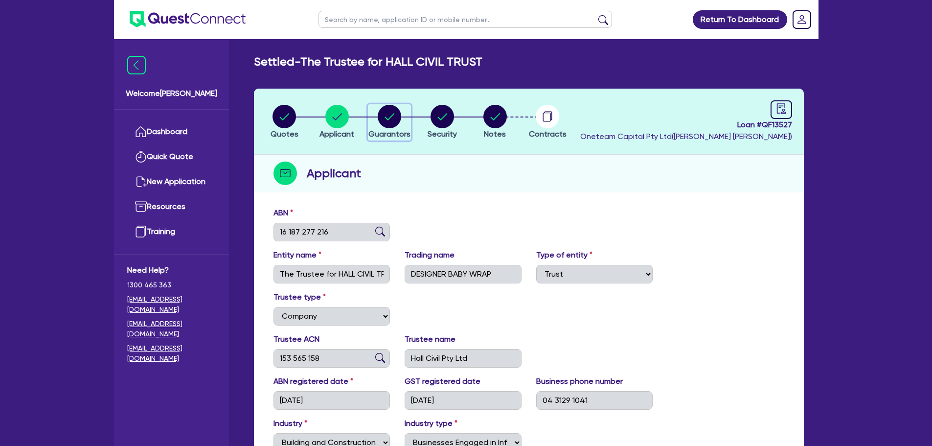
click at [388, 112] on circle "button" at bounding box center [389, 116] width 23 height 23
select select "MR"
select select "[GEOGRAPHIC_DATA]"
select select "MARRIED"
select select "CASH"
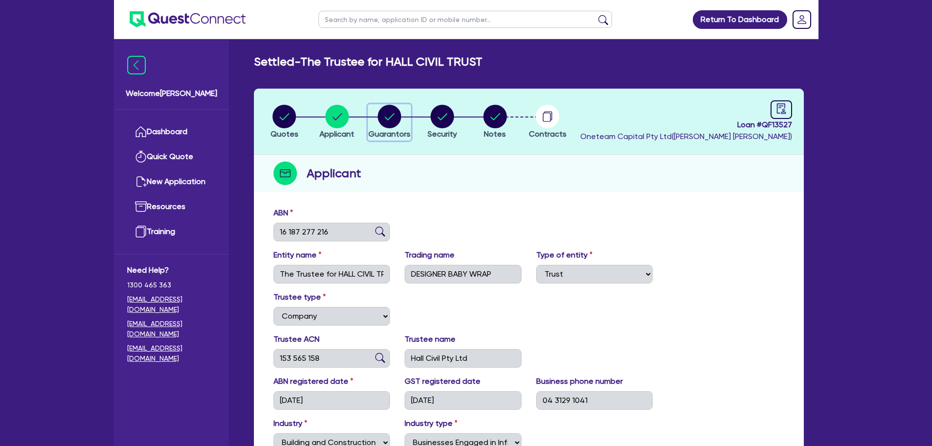
select select "EQUIPMENT"
select select "HOUSEHOLD_PERSONAL"
select select "VEHICLE_LOAN"
select select "EQUIPMENT_LOAN"
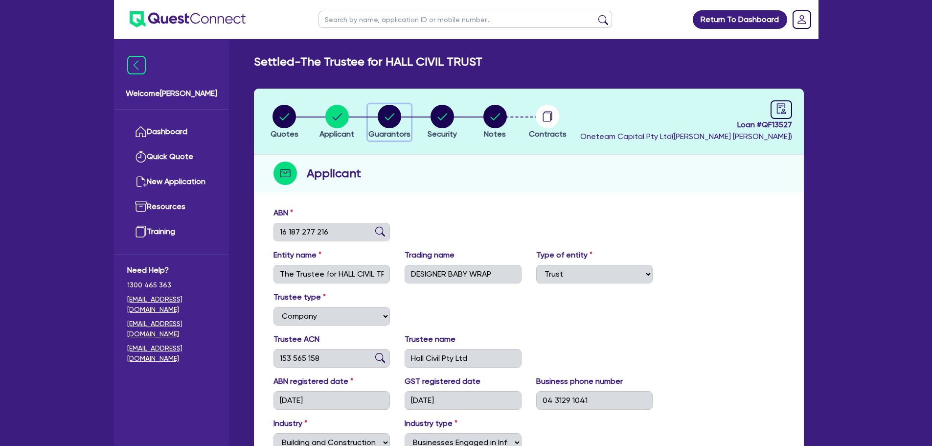
select select "EQUIPMENT_LOAN"
select select "VEHICLE_LOAN"
select select "EQUIPMENT_LOAN"
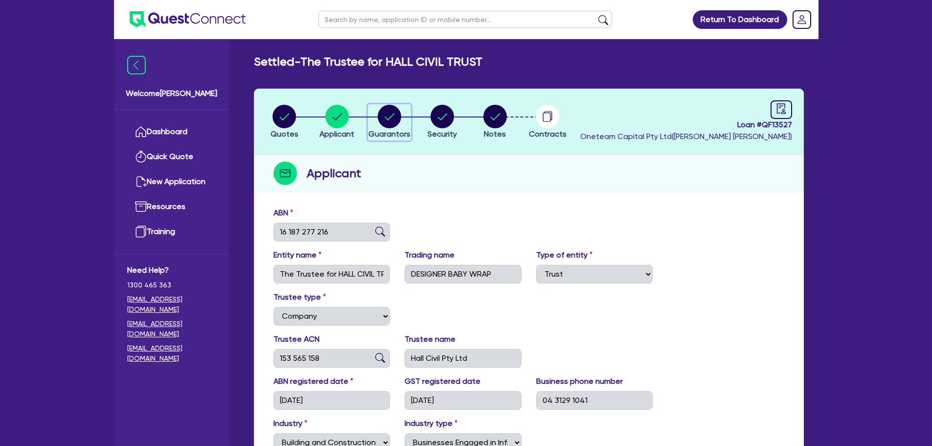
select select "EQUIPMENT_LOAN"
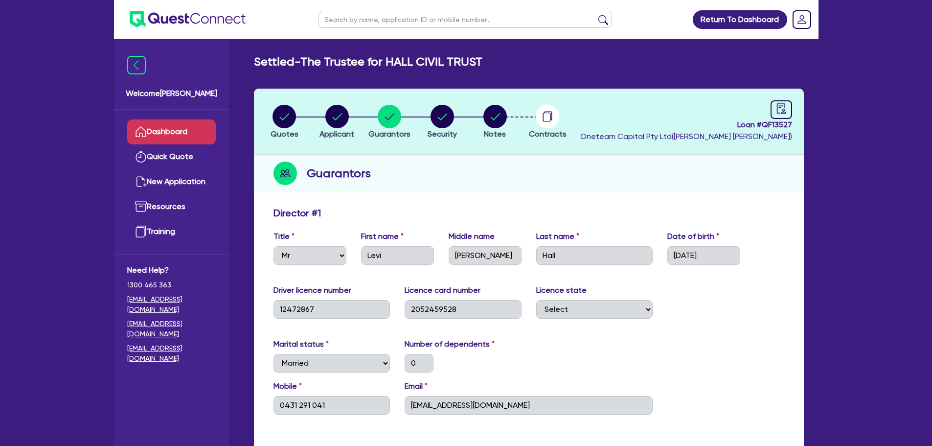
click at [140, 130] on icon at bounding box center [141, 132] width 12 height 12
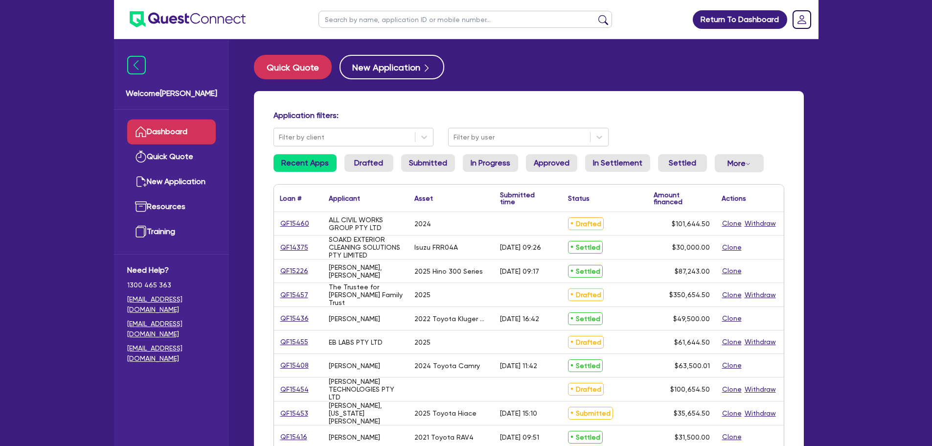
click at [379, 9] on ul at bounding box center [465, 19] width 313 height 39
click at [379, 17] on input "text" at bounding box center [466, 19] width 294 height 17
type input "amber"
click at [596, 15] on button "submit" at bounding box center [604, 22] width 16 height 14
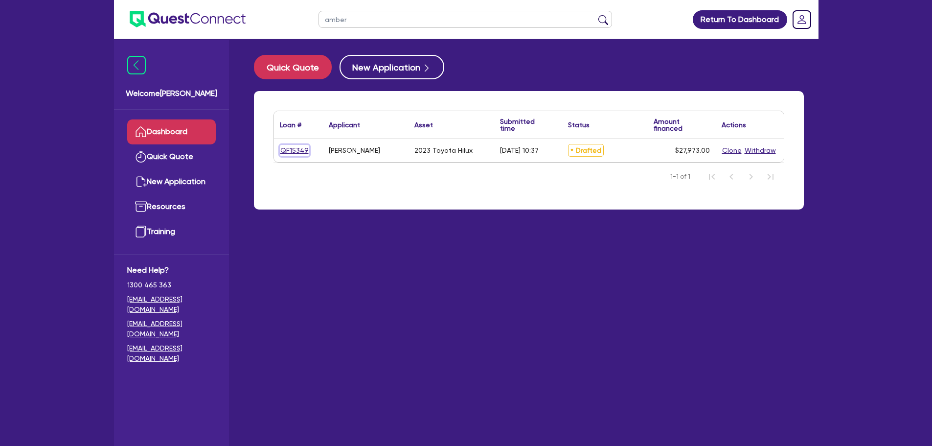
click at [291, 153] on link "QF15349" at bounding box center [294, 150] width 29 height 11
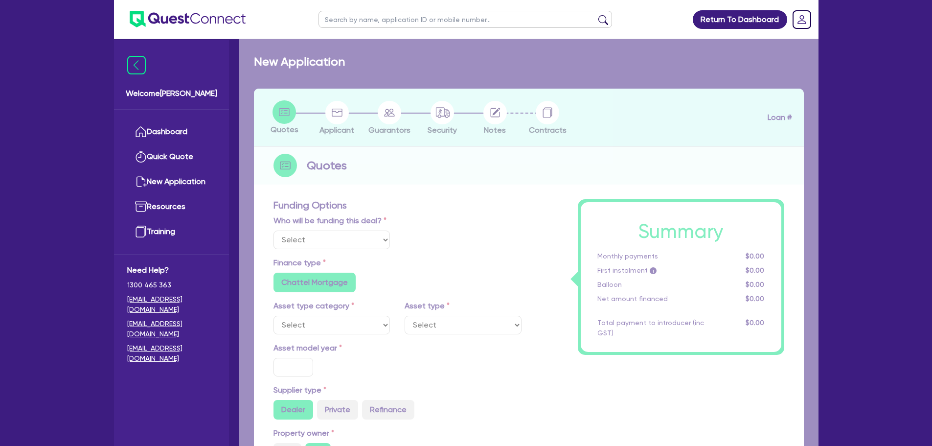
select select "Other"
select select "CARS_AND_LIGHT_TRUCKS"
type input "2023"
type input "25,888"
type input "4"
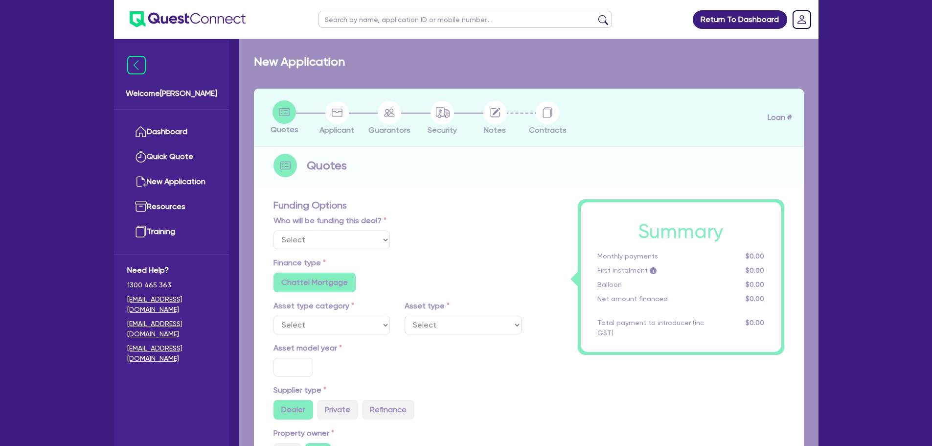
type input "1,118.92"
type input "13.95"
type input "995.45"
type input "900"
radio input "true"
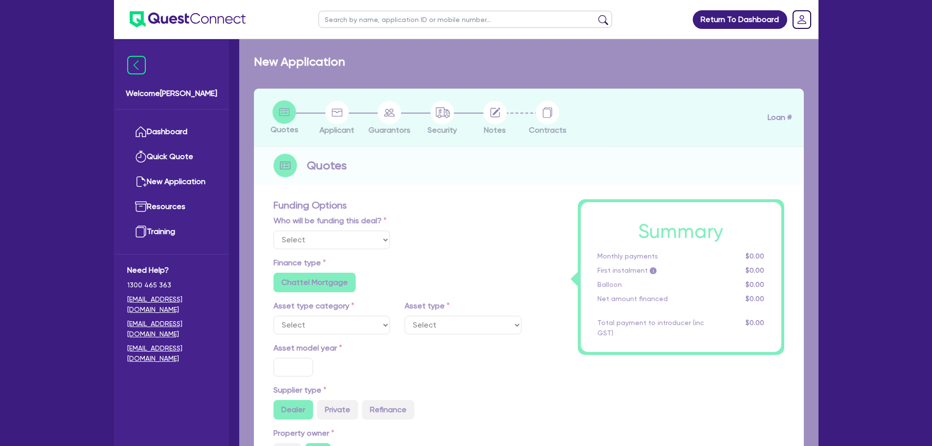
radio input "true"
select select "PASSENGER_VEHICLES"
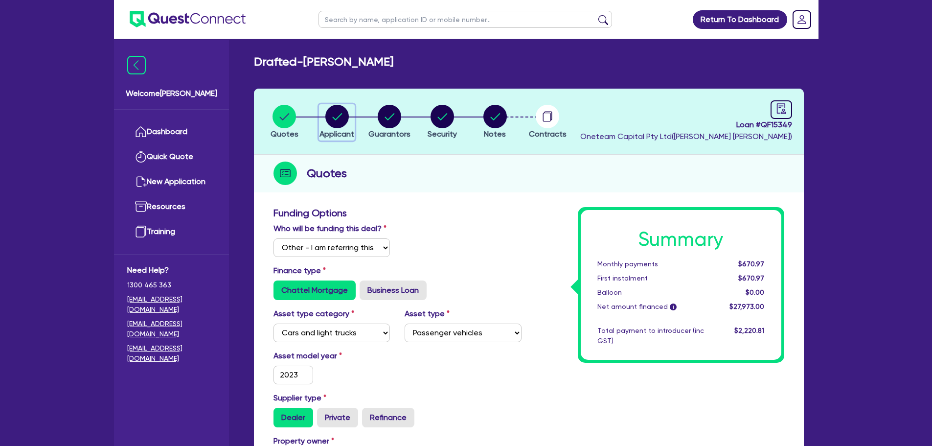
click at [348, 121] on icon "button" at bounding box center [336, 116] width 23 height 23
select select "SOLE_TRADER"
select select "ADMINISTRATIVE_SUPPORT"
select select "DOMESTIC_COMMERCIAL_CLEANING"
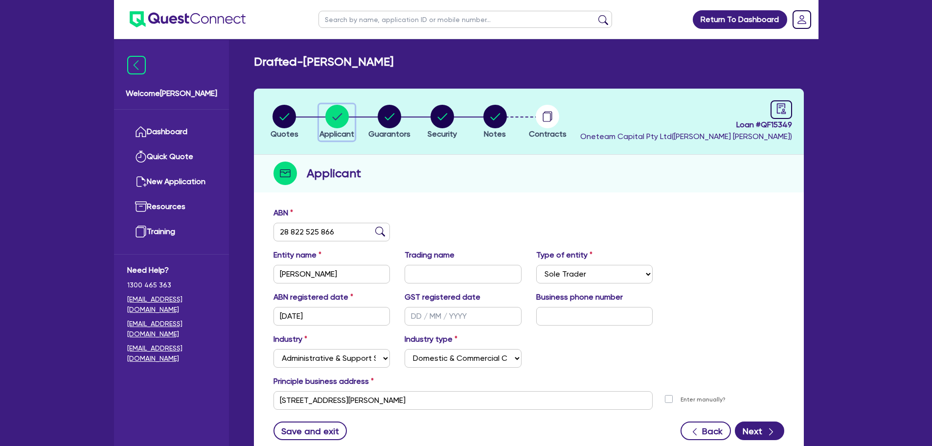
scroll to position [73, 0]
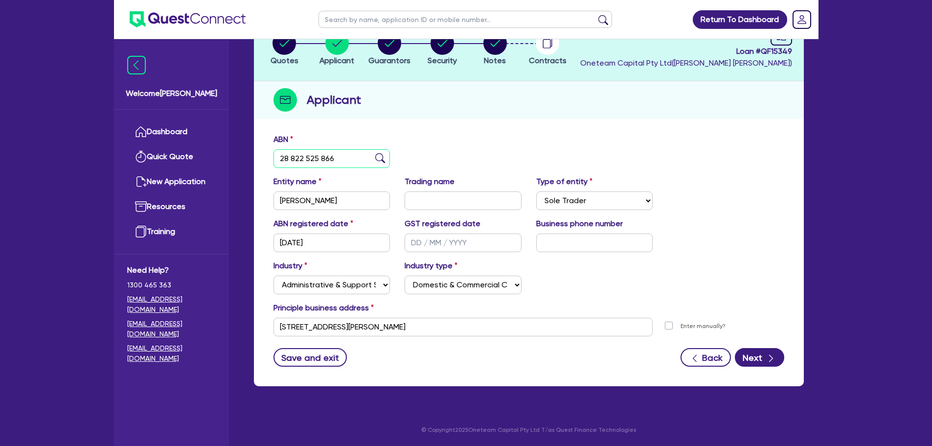
drag, startPoint x: 336, startPoint y: 158, endPoint x: 256, endPoint y: 155, distance: 80.3
click at [256, 155] on div "ABN 28 822 525 866 Entity name WILLIAMS, AMBER LOUISE Trading name Type of enti…" at bounding box center [529, 257] width 550 height 257
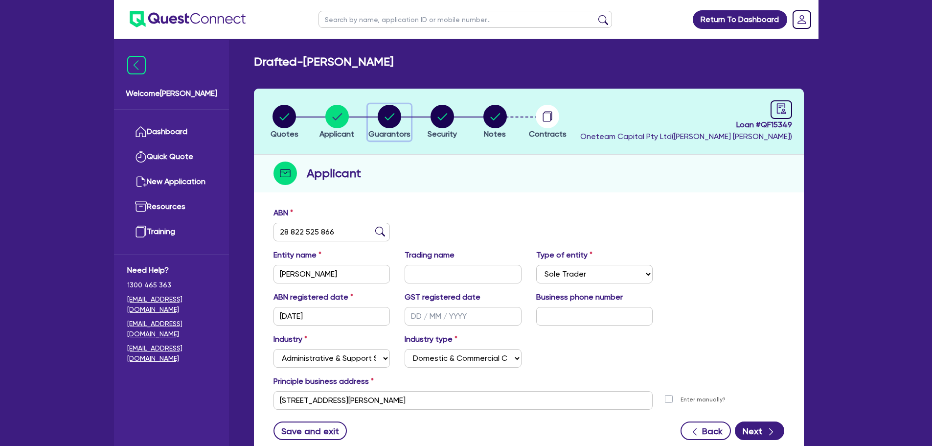
click at [392, 117] on circle "button" at bounding box center [389, 116] width 23 height 23
select select "MISS"
select select "[GEOGRAPHIC_DATA]"
select select "SINGLE"
select select "VEHICLE"
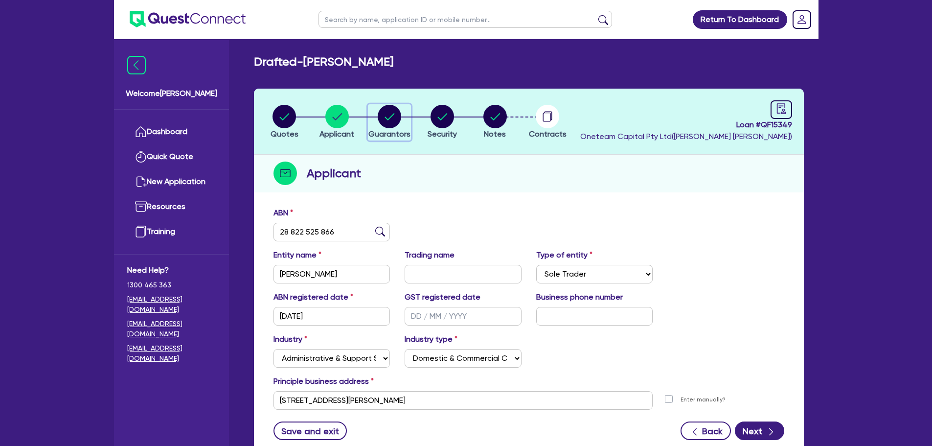
select select "VEHICLE"
select select "CASH"
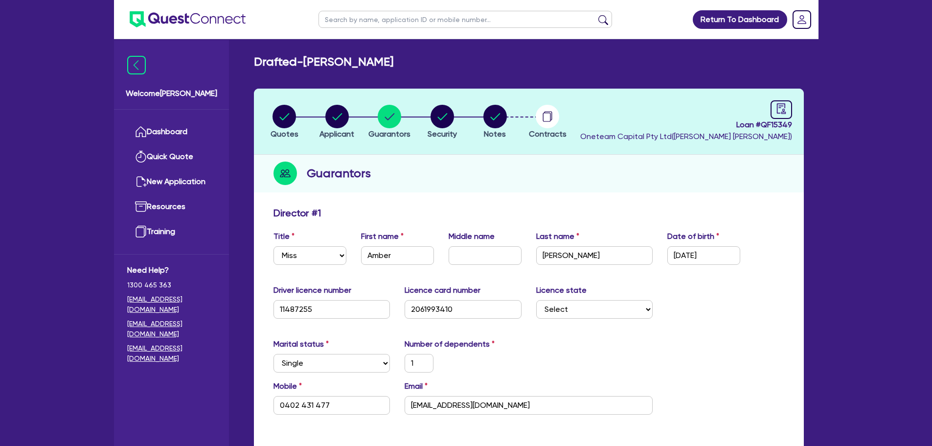
click at [509, 110] on li "Notes" at bounding box center [495, 121] width 53 height 34
click at [496, 122] on circle "button" at bounding box center [494, 116] width 23 height 23
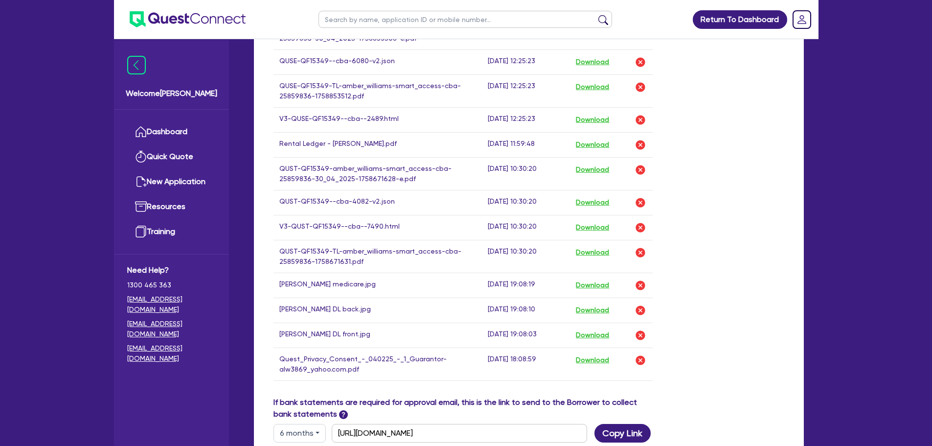
scroll to position [564, 0]
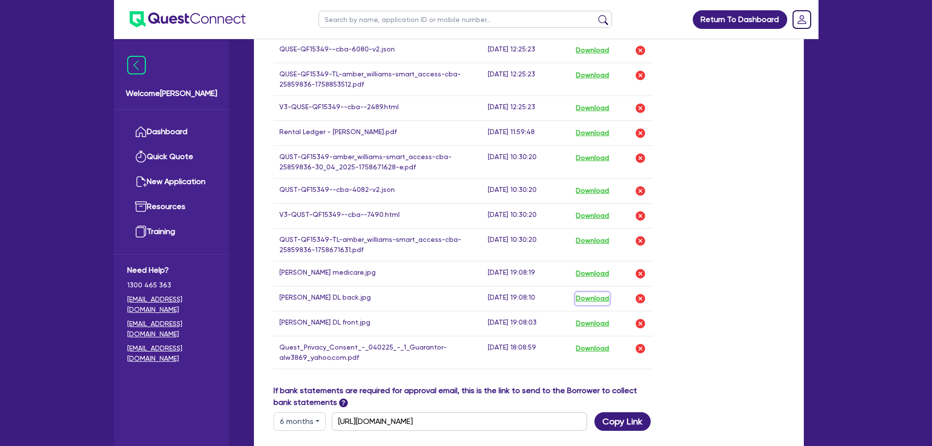
click at [584, 292] on button "Download" at bounding box center [592, 298] width 34 height 13
click at [681, 254] on div "Drop files to upload or Select files Document name Time uploaded Download link …" at bounding box center [529, 125] width 526 height 519
click at [597, 317] on button "Download" at bounding box center [592, 323] width 34 height 13
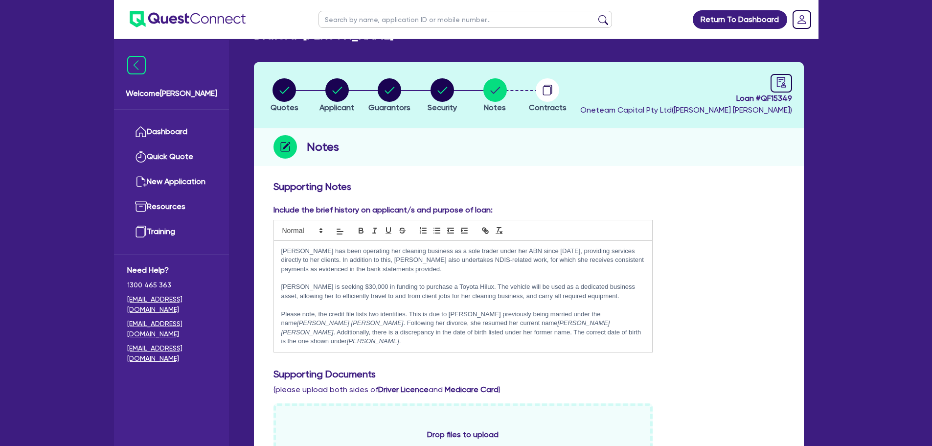
scroll to position [0, 0]
